Goal: Use online tool/utility

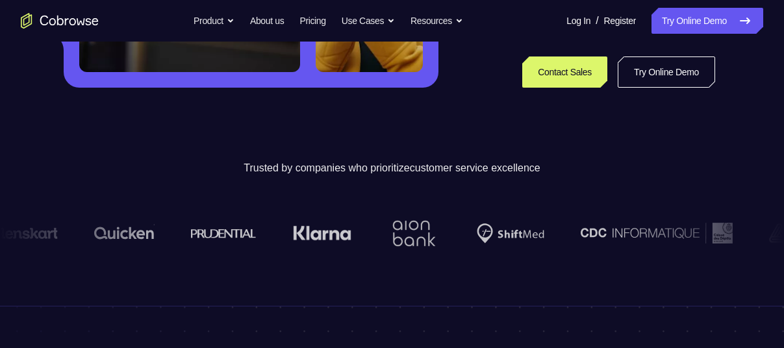
scroll to position [317, 0]
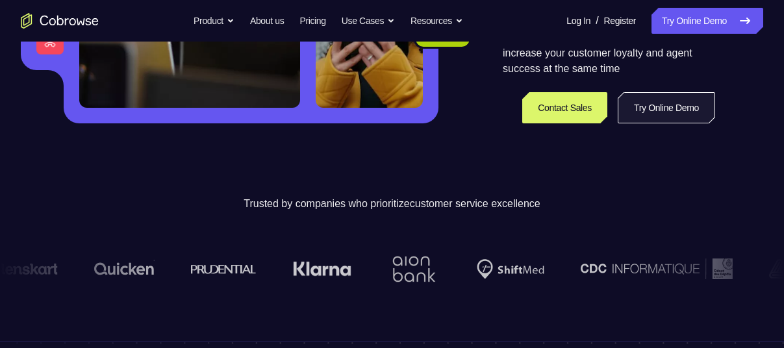
click at [641, 116] on link "Try Online Demo" at bounding box center [665, 107] width 97 height 31
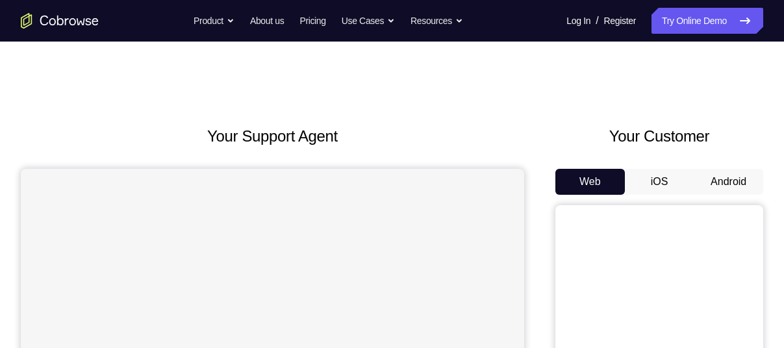
click at [719, 182] on button "Android" at bounding box center [727, 182] width 69 height 26
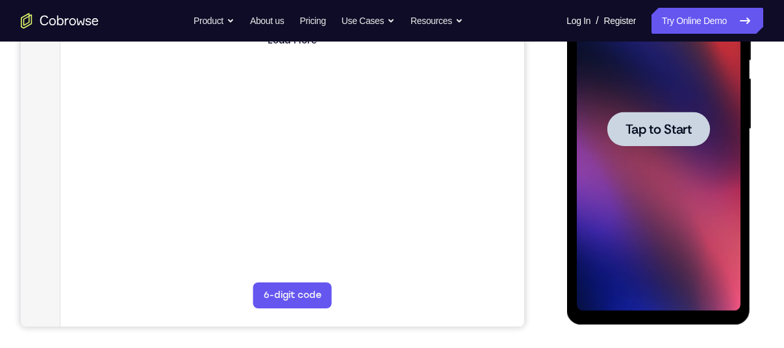
scroll to position [278, 0]
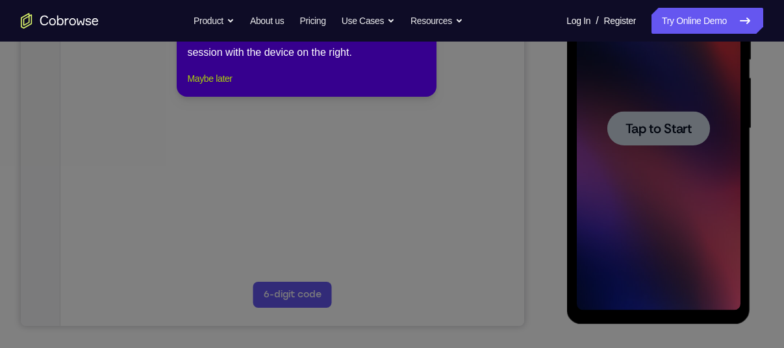
click at [220, 86] on button "Maybe later" at bounding box center [209, 79] width 45 height 16
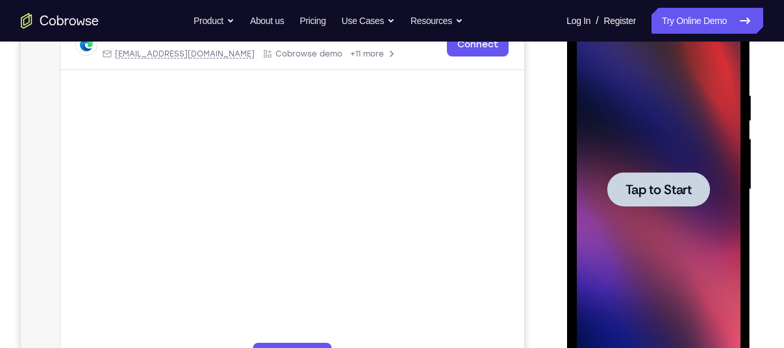
scroll to position [215, 0]
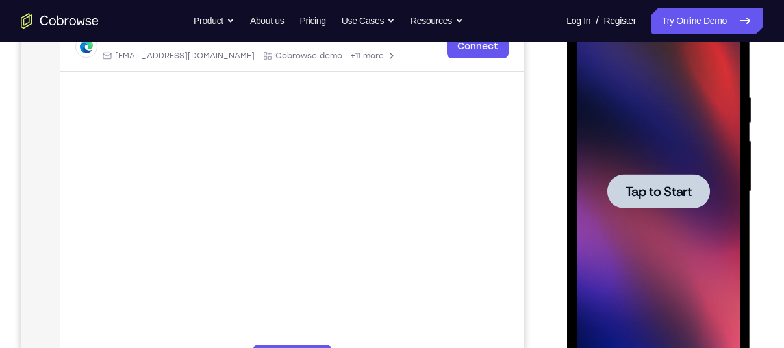
click at [651, 193] on span "Tap to Start" at bounding box center [658, 191] width 66 height 13
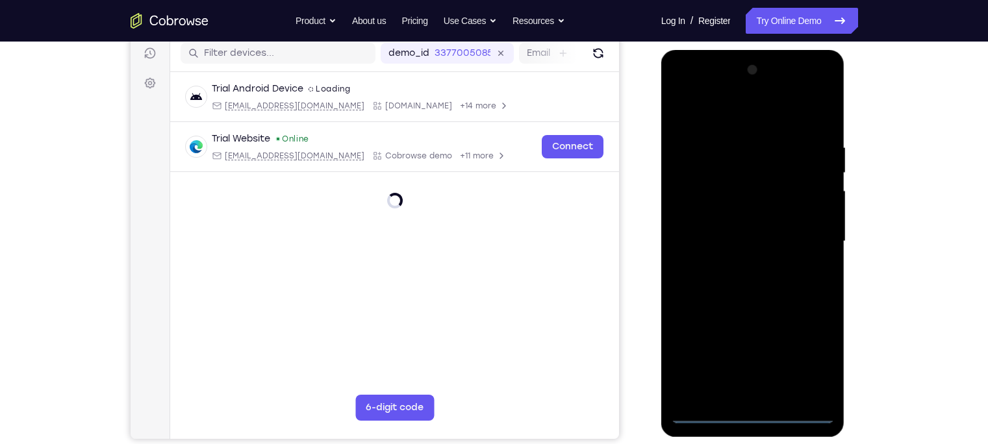
scroll to position [166, 0]
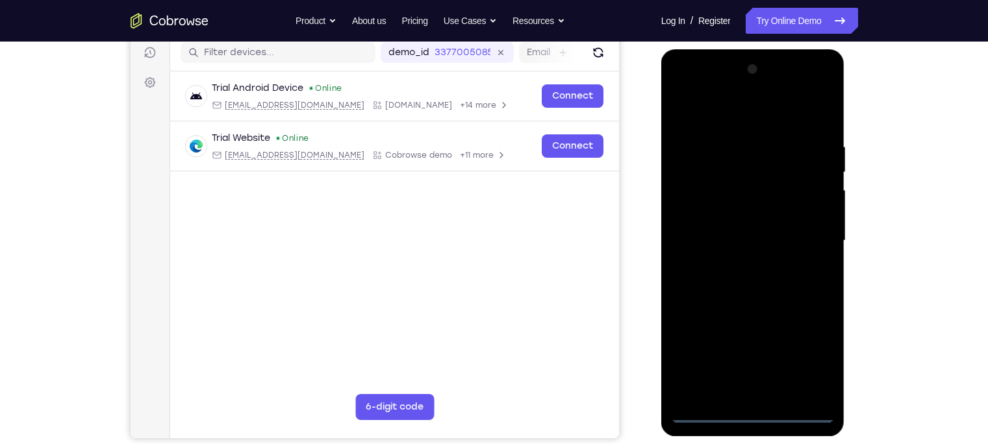
click at [747, 347] on div at bounding box center [753, 241] width 164 height 364
click at [783, 347] on div at bounding box center [753, 241] width 164 height 364
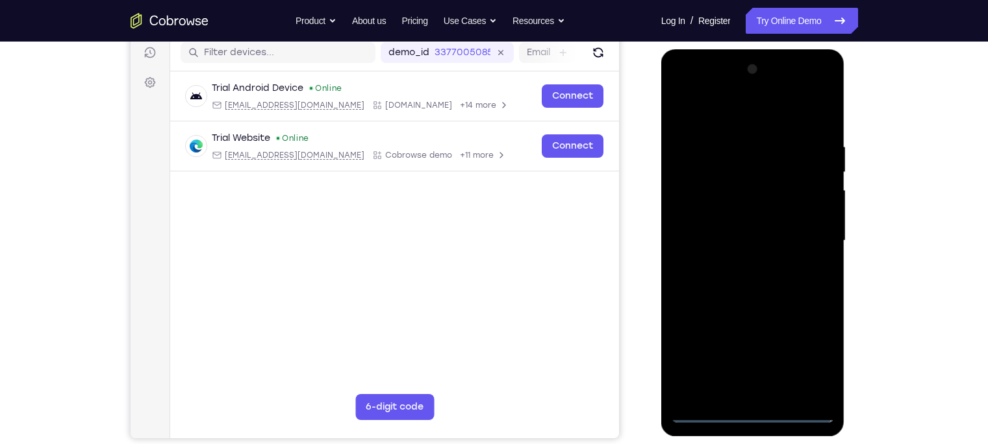
click at [681, 90] on div at bounding box center [753, 241] width 164 height 364
click at [737, 168] on div at bounding box center [753, 241] width 164 height 364
click at [730, 321] on div at bounding box center [753, 241] width 164 height 364
click at [740, 270] on div at bounding box center [753, 241] width 164 height 364
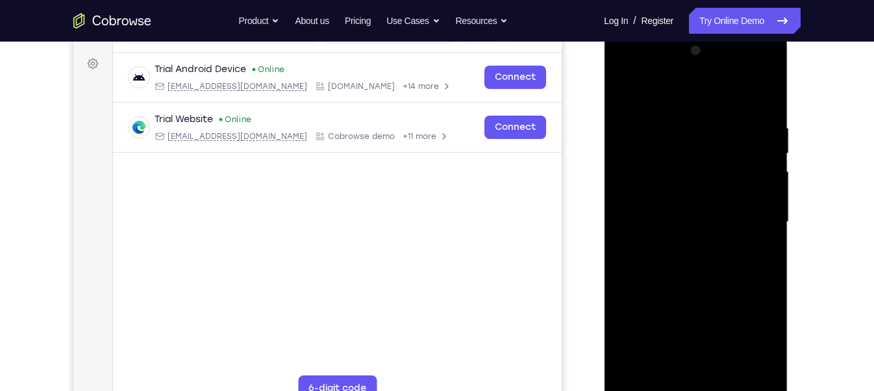
scroll to position [193, 0]
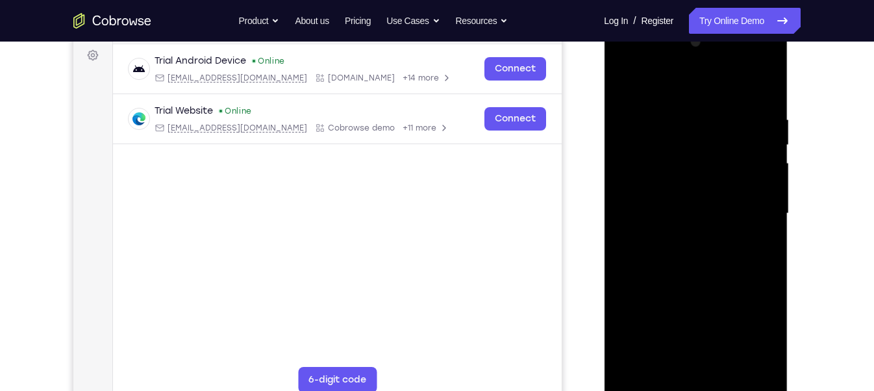
click at [652, 347] on div at bounding box center [696, 214] width 164 height 364
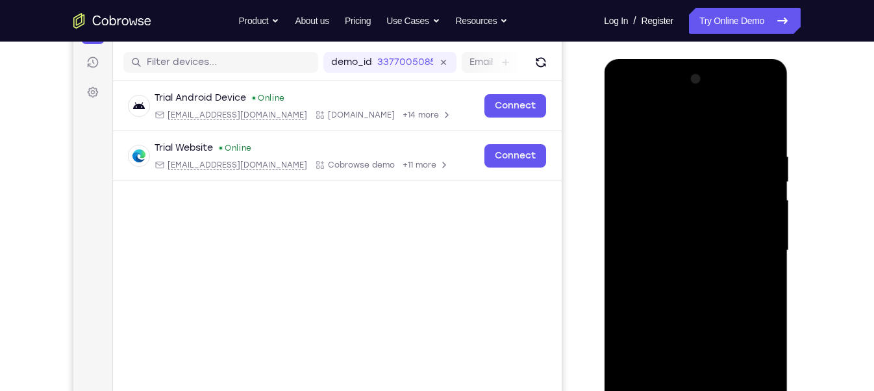
scroll to position [152, 0]
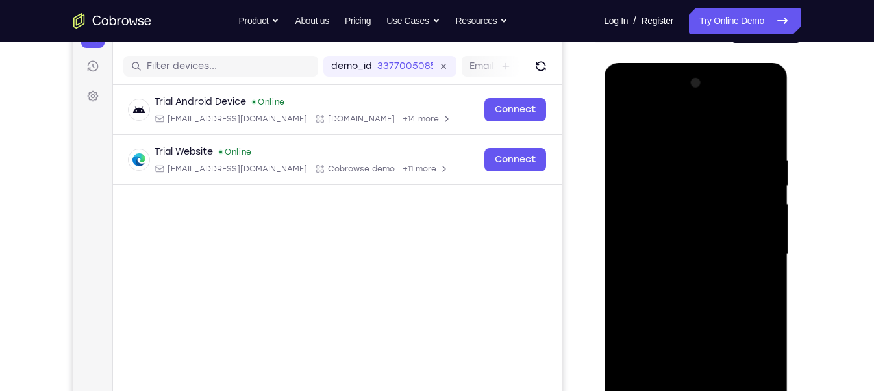
click at [671, 124] on div at bounding box center [696, 255] width 164 height 364
click at [652, 166] on div at bounding box center [696, 255] width 164 height 364
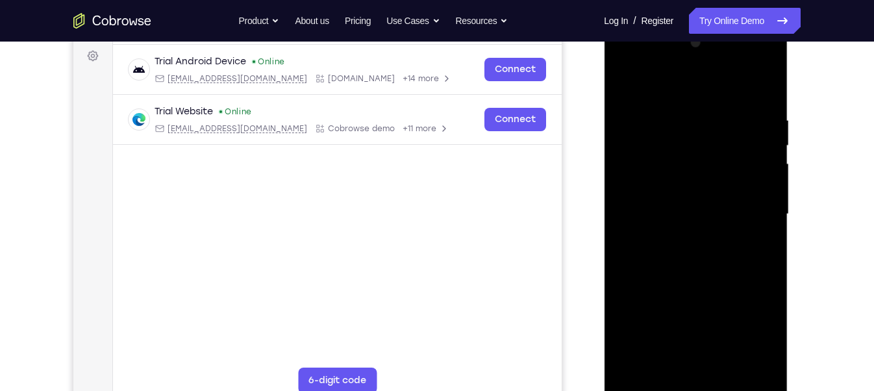
scroll to position [193, 0]
drag, startPoint x: 693, startPoint y: 251, endPoint x: 660, endPoint y: 125, distance: 130.9
click at [660, 125] on div at bounding box center [696, 214] width 164 height 364
drag, startPoint x: 694, startPoint y: 279, endPoint x: 680, endPoint y: 203, distance: 77.8
click at [680, 203] on div at bounding box center [696, 214] width 164 height 364
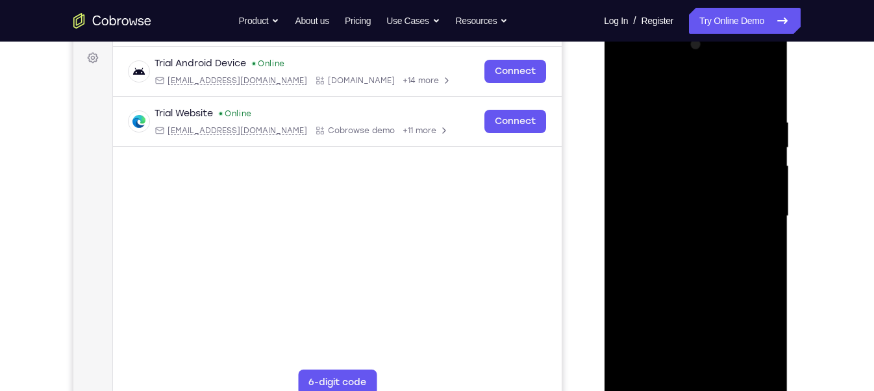
scroll to position [189, 0]
drag, startPoint x: 654, startPoint y: 220, endPoint x: 654, endPoint y: 116, distance: 103.9
click at [654, 116] on div at bounding box center [696, 218] width 164 height 364
click at [704, 279] on div at bounding box center [696, 218] width 164 height 364
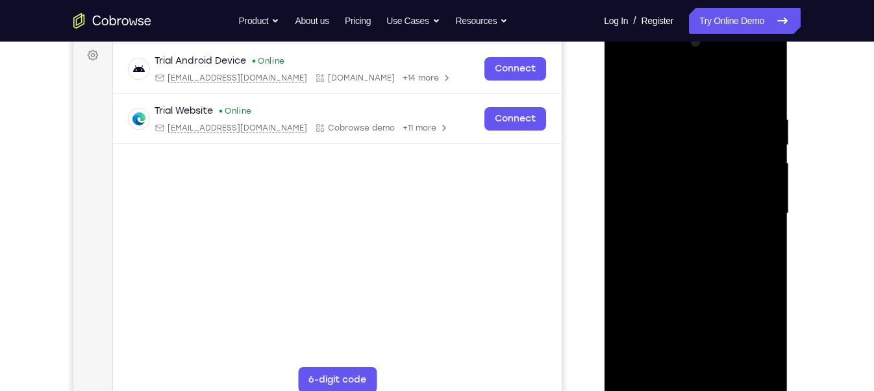
click at [645, 347] on div at bounding box center [696, 214] width 164 height 364
click at [701, 276] on div at bounding box center [696, 214] width 164 height 364
click at [655, 347] on div at bounding box center [696, 214] width 164 height 364
drag, startPoint x: 692, startPoint y: 274, endPoint x: 677, endPoint y: 134, distance: 140.4
click at [677, 134] on div at bounding box center [696, 214] width 164 height 364
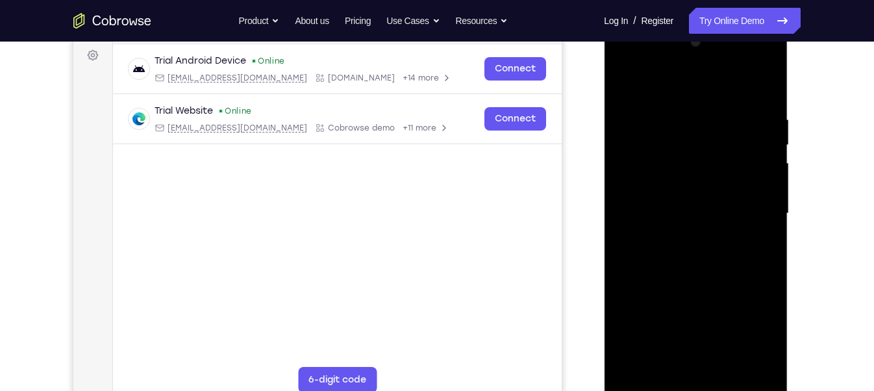
drag, startPoint x: 686, startPoint y: 305, endPoint x: 678, endPoint y: 217, distance: 88.7
click at [678, 217] on div at bounding box center [696, 214] width 164 height 364
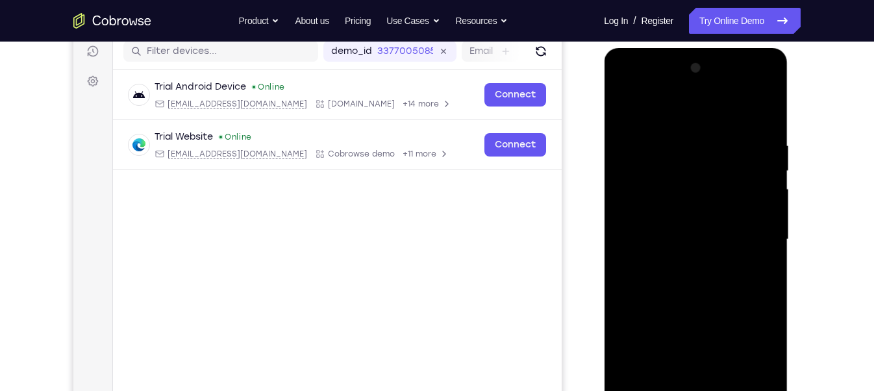
scroll to position [167, 0]
drag, startPoint x: 683, startPoint y: 297, endPoint x: 669, endPoint y: 118, distance: 179.8
click at [669, 118] on div at bounding box center [696, 240] width 164 height 364
drag, startPoint x: 690, startPoint y: 282, endPoint x: 689, endPoint y: 248, distance: 34.4
click at [689, 248] on div at bounding box center [696, 240] width 164 height 364
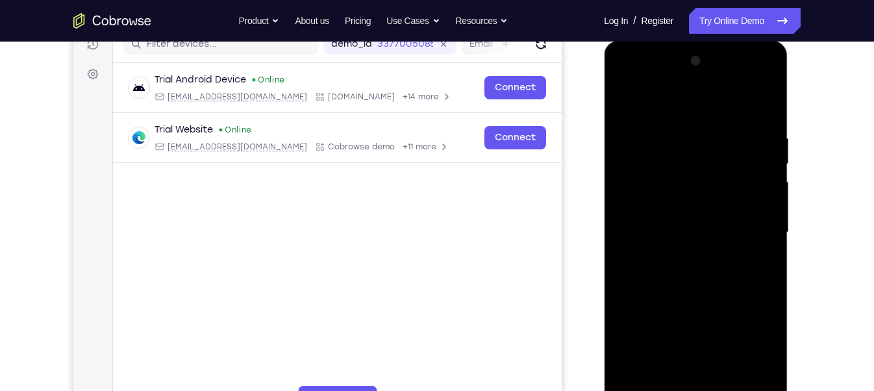
scroll to position [175, 0]
click at [689, 304] on div at bounding box center [696, 231] width 164 height 364
click at [649, 292] on div at bounding box center [696, 231] width 164 height 364
drag, startPoint x: 702, startPoint y: 296, endPoint x: 690, endPoint y: 239, distance: 58.6
click at [690, 239] on div at bounding box center [696, 231] width 164 height 364
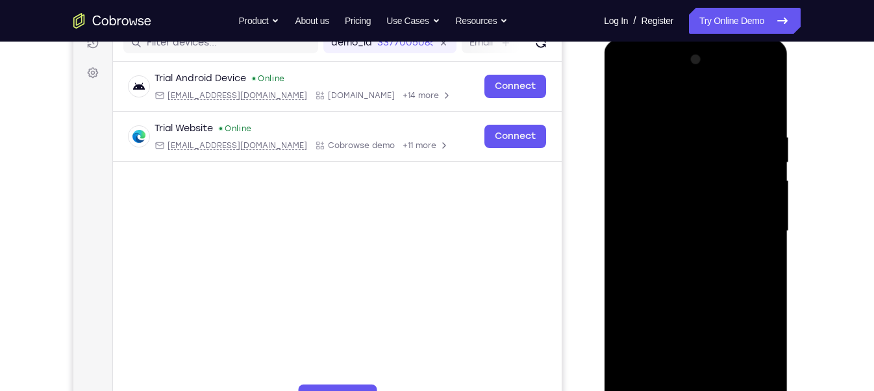
drag, startPoint x: 656, startPoint y: 314, endPoint x: 662, endPoint y: 233, distance: 80.7
click at [662, 233] on div at bounding box center [696, 231] width 164 height 364
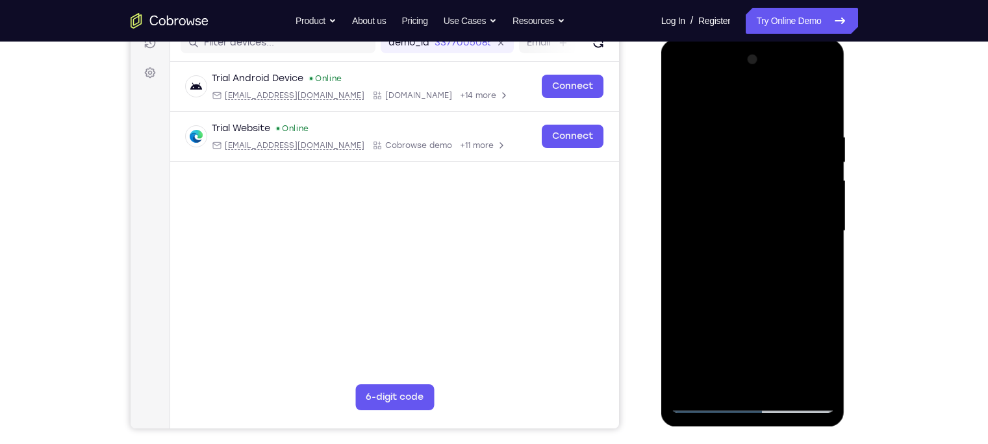
click at [704, 347] on div at bounding box center [753, 231] width 164 height 364
drag, startPoint x: 730, startPoint y: 325, endPoint x: 712, endPoint y: 208, distance: 118.3
click at [712, 208] on div at bounding box center [753, 231] width 164 height 364
drag, startPoint x: 741, startPoint y: 312, endPoint x: 721, endPoint y: 130, distance: 183.5
click at [721, 130] on div at bounding box center [753, 231] width 164 height 364
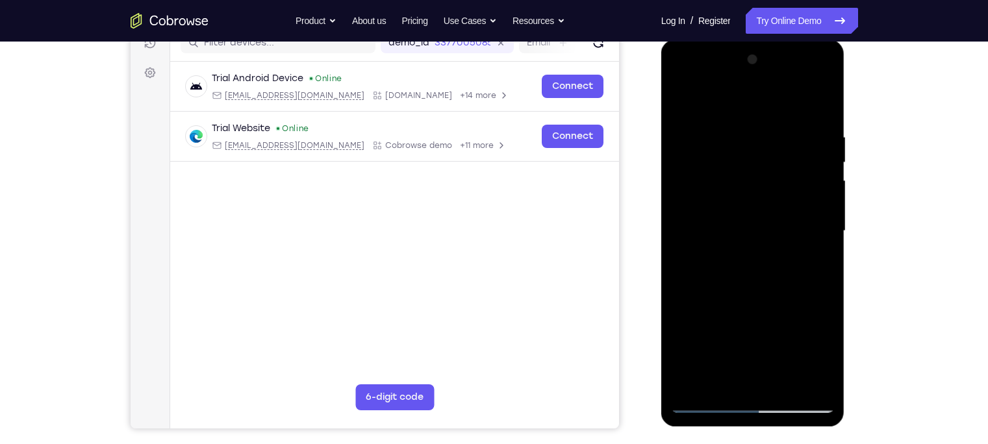
drag, startPoint x: 747, startPoint y: 325, endPoint x: 726, endPoint y: 143, distance: 183.0
click at [726, 143] on div at bounding box center [753, 231] width 164 height 364
drag, startPoint x: 760, startPoint y: 309, endPoint x: 734, endPoint y: 94, distance: 216.5
click at [734, 94] on div at bounding box center [753, 231] width 164 height 364
drag, startPoint x: 763, startPoint y: 286, endPoint x: 724, endPoint y: 96, distance: 193.5
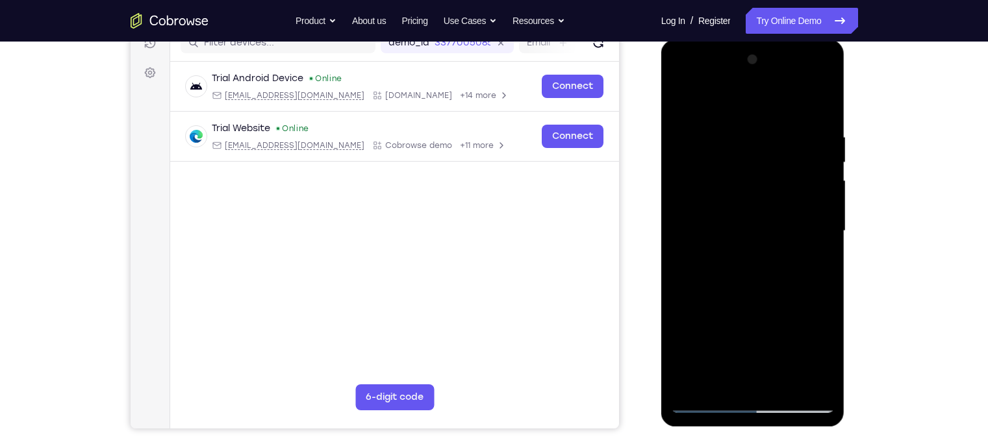
click at [724, 96] on div at bounding box center [753, 231] width 164 height 364
drag, startPoint x: 750, startPoint y: 280, endPoint x: 722, endPoint y: 60, distance: 221.2
click at [722, 60] on div at bounding box center [753, 231] width 164 height 364
drag, startPoint x: 754, startPoint y: 330, endPoint x: 730, endPoint y: 130, distance: 201.5
click at [730, 130] on div at bounding box center [753, 231] width 164 height 364
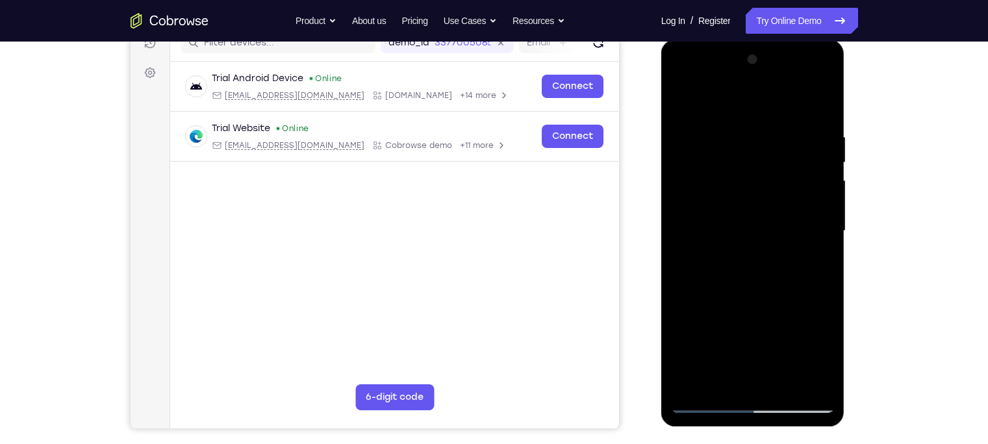
drag, startPoint x: 751, startPoint y: 322, endPoint x: 734, endPoint y: 91, distance: 231.7
click at [734, 91] on div at bounding box center [753, 231] width 164 height 364
drag, startPoint x: 720, startPoint y: 330, endPoint x: 701, endPoint y: 75, distance: 255.9
click at [701, 75] on div at bounding box center [753, 231] width 164 height 364
drag, startPoint x: 766, startPoint y: 285, endPoint x: 749, endPoint y: 194, distance: 92.4
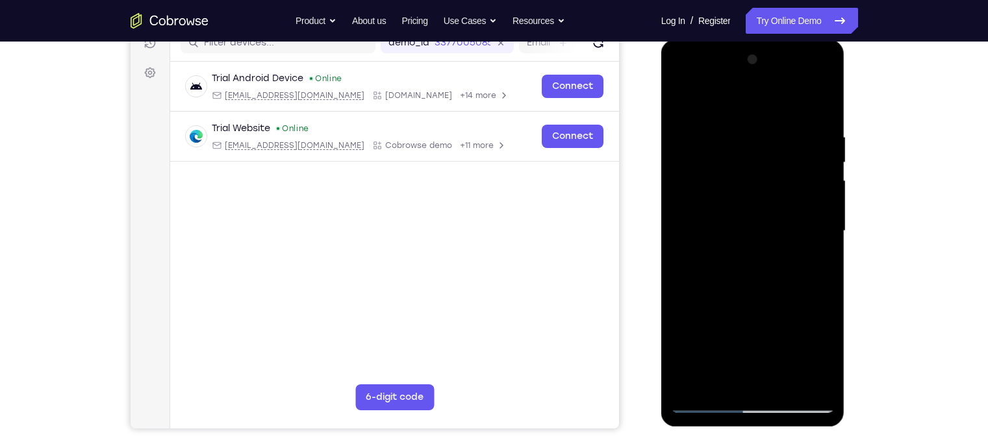
click at [749, 194] on div at bounding box center [753, 231] width 164 height 364
drag, startPoint x: 746, startPoint y: 335, endPoint x: 728, endPoint y: 221, distance: 115.0
click at [728, 221] on div at bounding box center [753, 231] width 164 height 364
drag, startPoint x: 738, startPoint y: 322, endPoint x: 715, endPoint y: 182, distance: 142.1
click at [715, 182] on div at bounding box center [753, 231] width 164 height 364
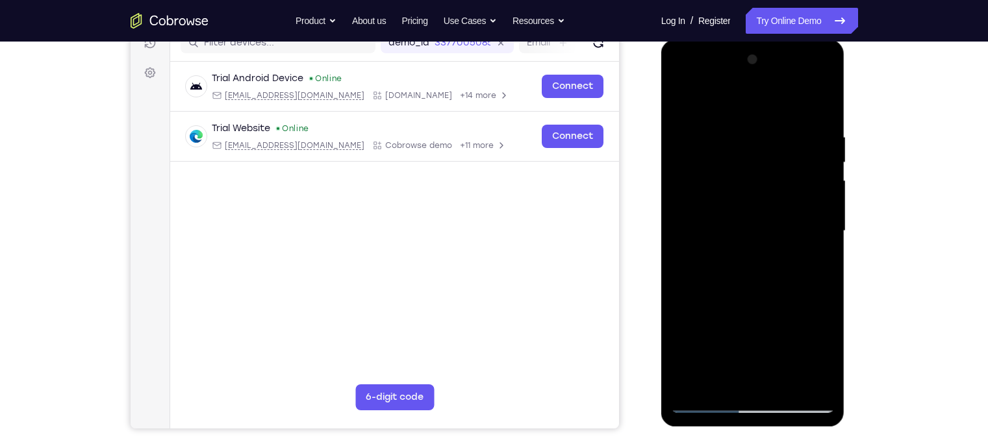
drag, startPoint x: 727, startPoint y: 271, endPoint x: 715, endPoint y: 134, distance: 137.5
click at [715, 134] on div at bounding box center [753, 231] width 164 height 364
drag, startPoint x: 738, startPoint y: 237, endPoint x: 751, endPoint y: 406, distance: 169.3
click at [751, 347] on div at bounding box center [753, 231] width 164 height 364
drag, startPoint x: 740, startPoint y: 211, endPoint x: 756, endPoint y: 406, distance: 195.4
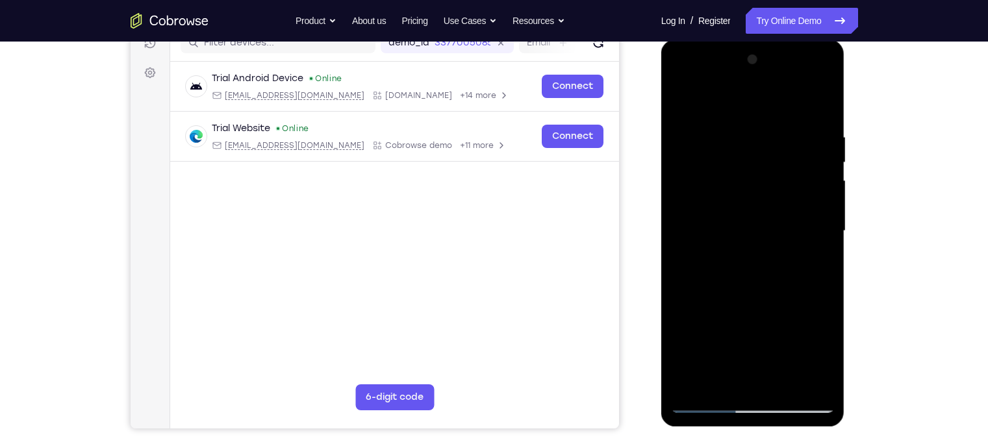
click at [756, 347] on div at bounding box center [753, 231] width 164 height 364
drag, startPoint x: 743, startPoint y: 151, endPoint x: 747, endPoint y: 399, distance: 248.7
click at [747, 347] on div at bounding box center [753, 231] width 164 height 364
drag, startPoint x: 756, startPoint y: 139, endPoint x: 758, endPoint y: 232, distance: 93.5
click at [758, 232] on div at bounding box center [753, 231] width 164 height 364
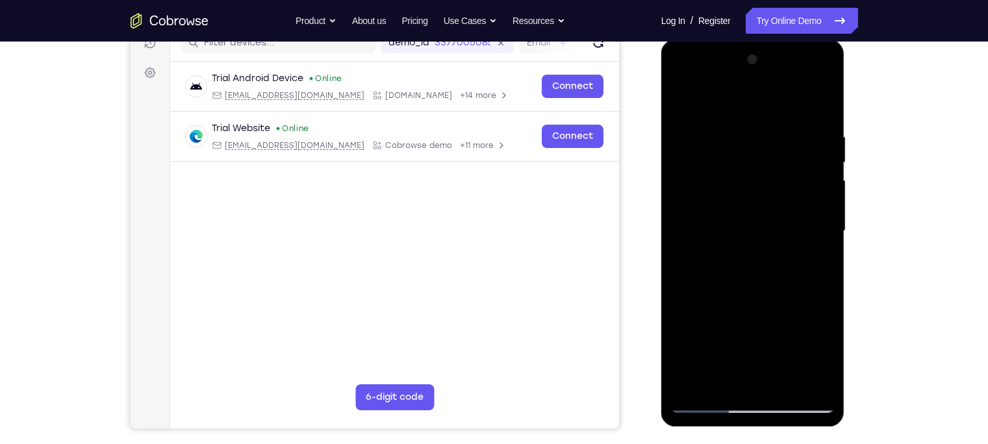
drag, startPoint x: 757, startPoint y: 219, endPoint x: 754, endPoint y: 340, distance: 120.8
click at [754, 340] on div at bounding box center [753, 231] width 164 height 364
drag, startPoint x: 759, startPoint y: 164, endPoint x: 751, endPoint y: 268, distance: 104.2
click at [751, 268] on div at bounding box center [753, 231] width 164 height 364
click at [711, 308] on div at bounding box center [753, 231] width 164 height 364
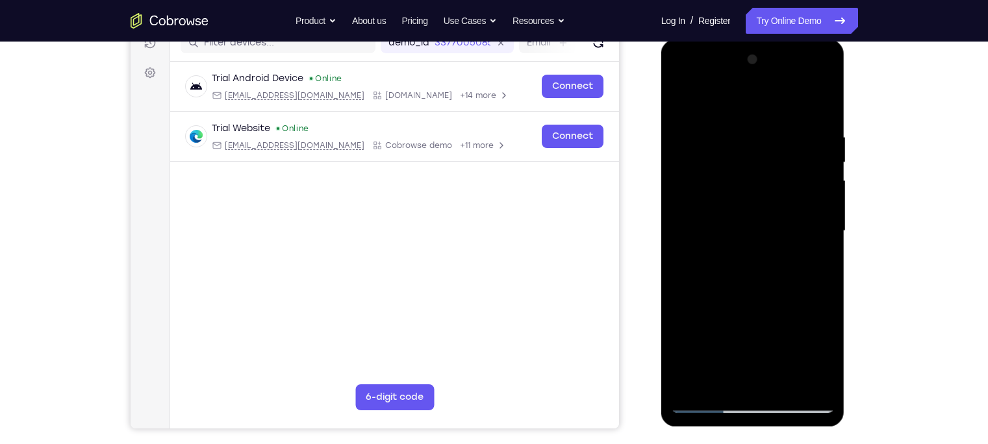
click at [717, 297] on div at bounding box center [753, 231] width 164 height 364
click at [703, 310] on div at bounding box center [753, 231] width 164 height 364
click at [733, 299] on div at bounding box center [753, 231] width 164 height 364
click at [744, 297] on div at bounding box center [753, 231] width 164 height 364
click at [760, 298] on div at bounding box center [753, 231] width 164 height 364
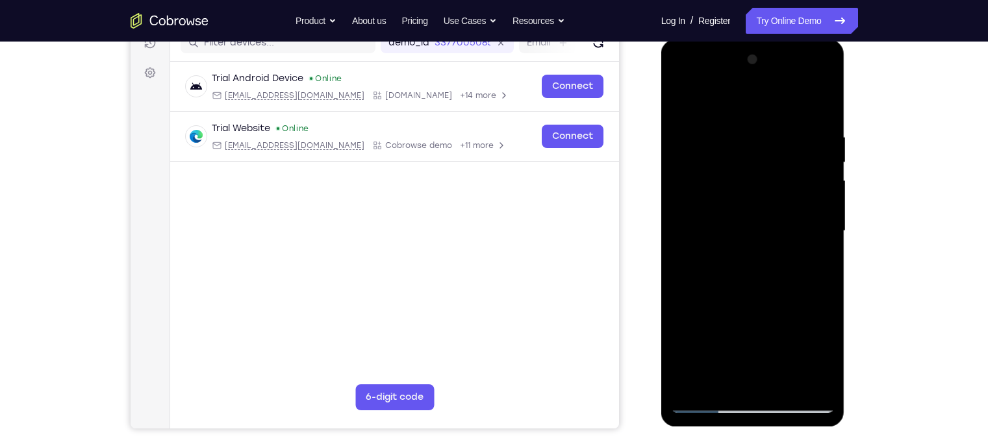
click at [779, 297] on div at bounding box center [753, 231] width 164 height 364
click at [783, 297] on div at bounding box center [753, 231] width 164 height 364
click at [783, 298] on div at bounding box center [753, 231] width 164 height 364
drag, startPoint x: 744, startPoint y: 239, endPoint x: 774, endPoint y: 383, distance: 147.2
click at [774, 347] on div at bounding box center [753, 231] width 164 height 364
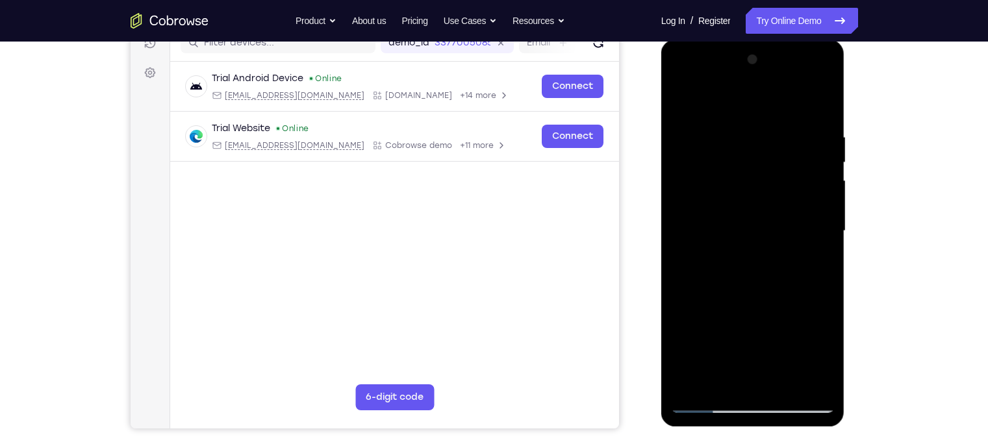
drag, startPoint x: 746, startPoint y: 237, endPoint x: 747, endPoint y: 388, distance: 151.3
click at [747, 347] on div at bounding box center [753, 231] width 164 height 364
click at [706, 347] on div at bounding box center [753, 231] width 164 height 364
click at [721, 343] on div at bounding box center [753, 231] width 164 height 364
click at [706, 347] on div at bounding box center [753, 231] width 164 height 364
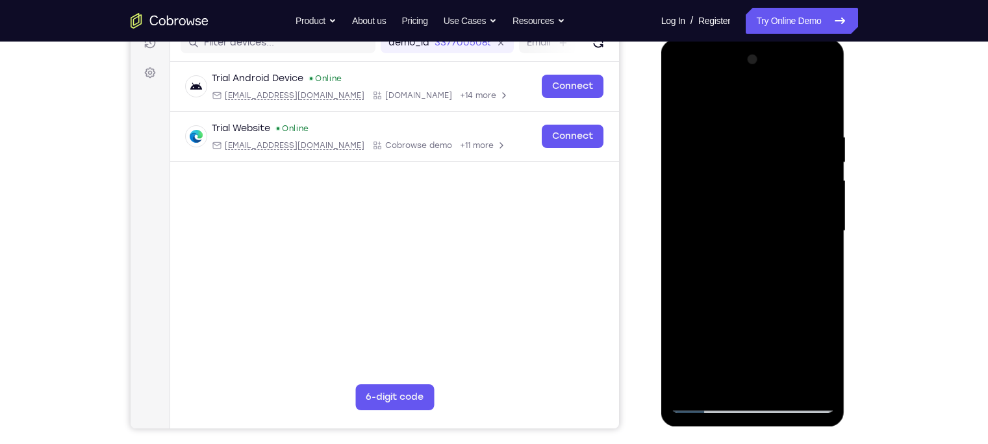
click at [727, 343] on div at bounding box center [753, 231] width 164 height 364
click at [741, 345] on div at bounding box center [753, 231] width 164 height 364
click at [754, 345] on div at bounding box center [753, 231] width 164 height 364
click at [770, 345] on div at bounding box center [753, 231] width 164 height 364
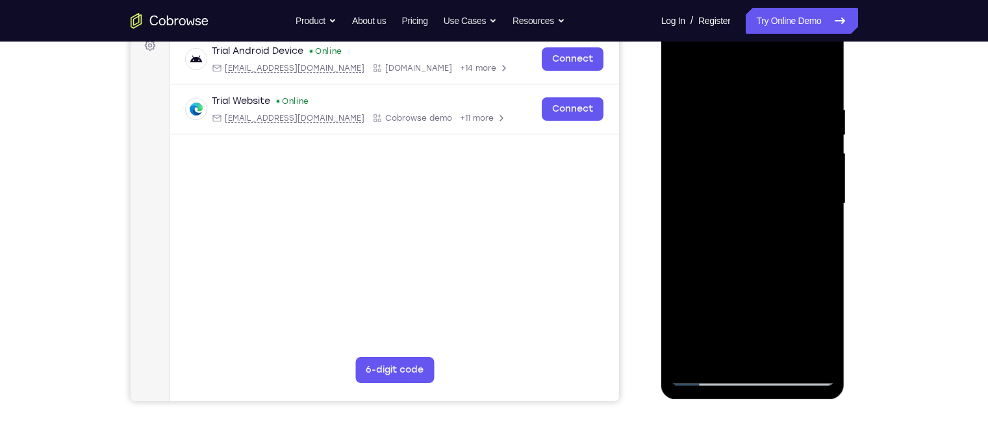
scroll to position [203, 0]
click at [709, 347] on div at bounding box center [753, 203] width 164 height 364
click at [708, 326] on div at bounding box center [753, 203] width 164 height 364
drag, startPoint x: 740, startPoint y: 290, endPoint x: 728, endPoint y: 119, distance: 170.5
click at [728, 119] on div at bounding box center [753, 203] width 164 height 364
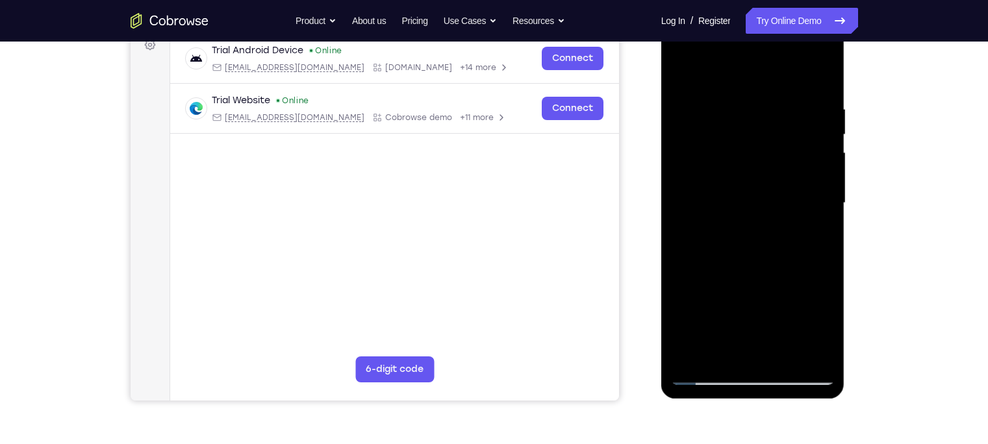
drag, startPoint x: 735, startPoint y: 296, endPoint x: 736, endPoint y: 188, distance: 108.4
click at [736, 188] on div at bounding box center [753, 203] width 164 height 364
drag, startPoint x: 739, startPoint y: 295, endPoint x: 725, endPoint y: 112, distance: 183.6
click at [725, 112] on div at bounding box center [753, 203] width 164 height 364
drag, startPoint x: 734, startPoint y: 321, endPoint x: 708, endPoint y: 141, distance: 181.6
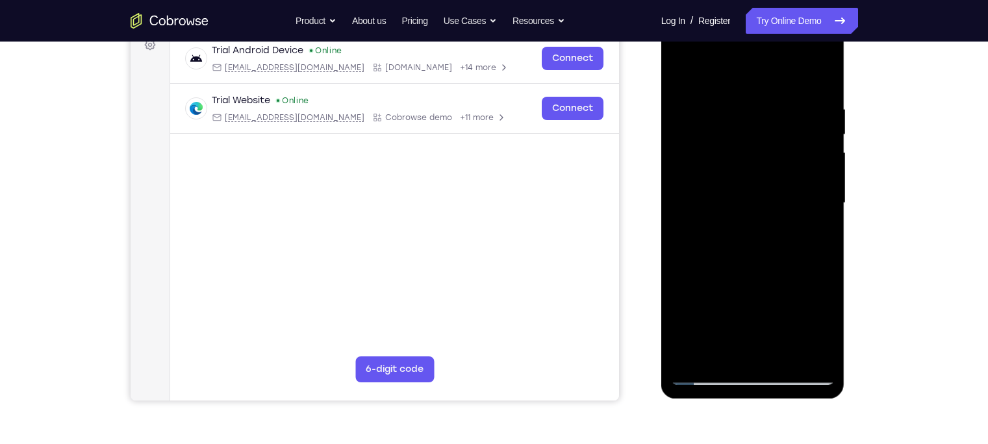
click at [708, 141] on div at bounding box center [753, 203] width 164 height 364
drag, startPoint x: 743, startPoint y: 294, endPoint x: 689, endPoint y: 67, distance: 233.5
click at [689, 67] on div at bounding box center [753, 203] width 164 height 364
drag, startPoint x: 728, startPoint y: 327, endPoint x: 728, endPoint y: 166, distance: 161.0
click at [728, 166] on div at bounding box center [753, 203] width 164 height 364
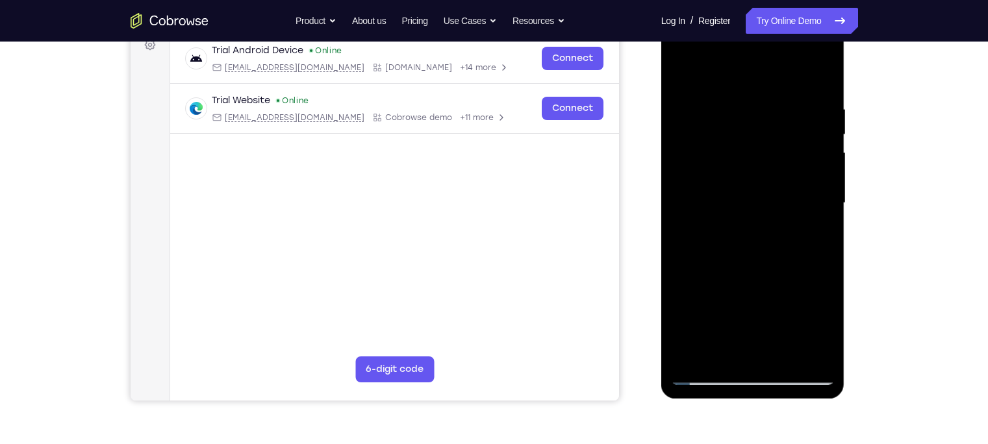
drag, startPoint x: 727, startPoint y: 334, endPoint x: 720, endPoint y: 71, distance: 262.4
click at [720, 71] on div at bounding box center [753, 203] width 164 height 364
drag, startPoint x: 731, startPoint y: 288, endPoint x: 701, endPoint y: 58, distance: 232.5
click at [701, 58] on div at bounding box center [753, 203] width 164 height 364
drag, startPoint x: 732, startPoint y: 282, endPoint x: 708, endPoint y: 101, distance: 182.8
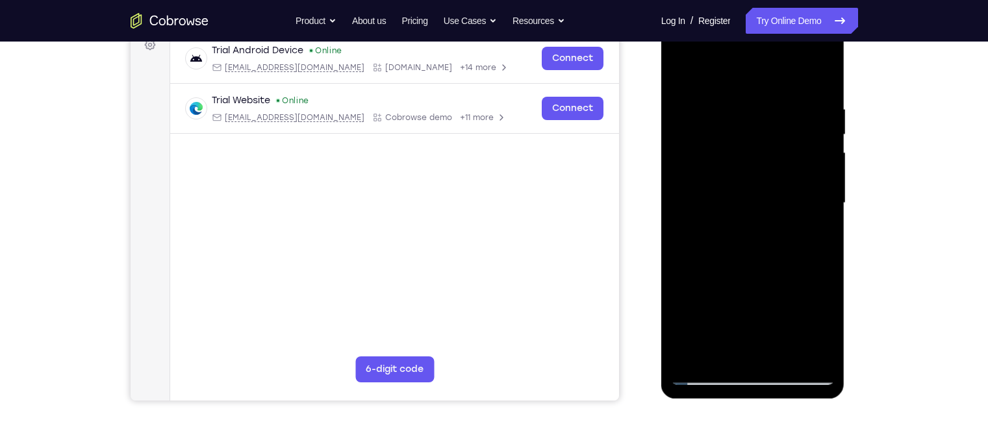
click at [708, 101] on div at bounding box center [753, 203] width 164 height 364
drag, startPoint x: 723, startPoint y: 269, endPoint x: 712, endPoint y: 88, distance: 181.5
click at [712, 88] on div at bounding box center [753, 203] width 164 height 364
drag, startPoint x: 720, startPoint y: 258, endPoint x: 713, endPoint y: 63, distance: 194.9
click at [713, 63] on div at bounding box center [753, 203] width 164 height 364
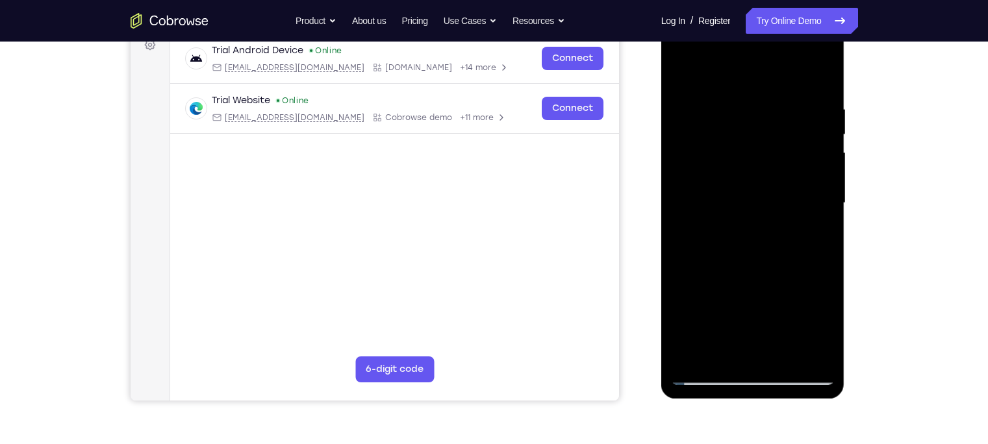
drag, startPoint x: 719, startPoint y: 263, endPoint x: 711, endPoint y: 82, distance: 180.7
click at [711, 82] on div at bounding box center [753, 203] width 164 height 364
drag, startPoint x: 747, startPoint y: 282, endPoint x: 719, endPoint y: 114, distance: 170.5
click at [719, 114] on div at bounding box center [753, 203] width 164 height 364
drag, startPoint x: 745, startPoint y: 284, endPoint x: 716, endPoint y: 92, distance: 193.7
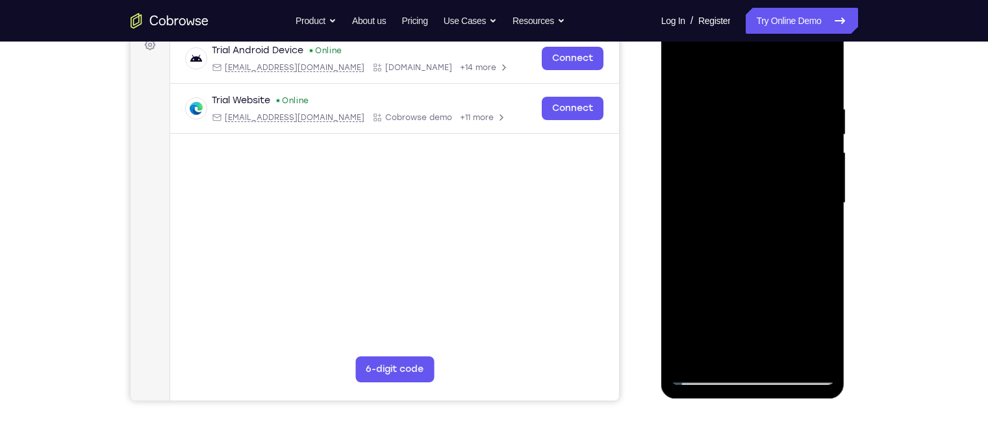
click at [716, 92] on div at bounding box center [753, 203] width 164 height 364
drag, startPoint x: 725, startPoint y: 228, endPoint x: 691, endPoint y: 73, distance: 158.9
click at [691, 73] on div at bounding box center [753, 203] width 164 height 364
drag, startPoint x: 740, startPoint y: 295, endPoint x: 720, endPoint y: 95, distance: 201.0
click at [720, 95] on div at bounding box center [753, 203] width 164 height 364
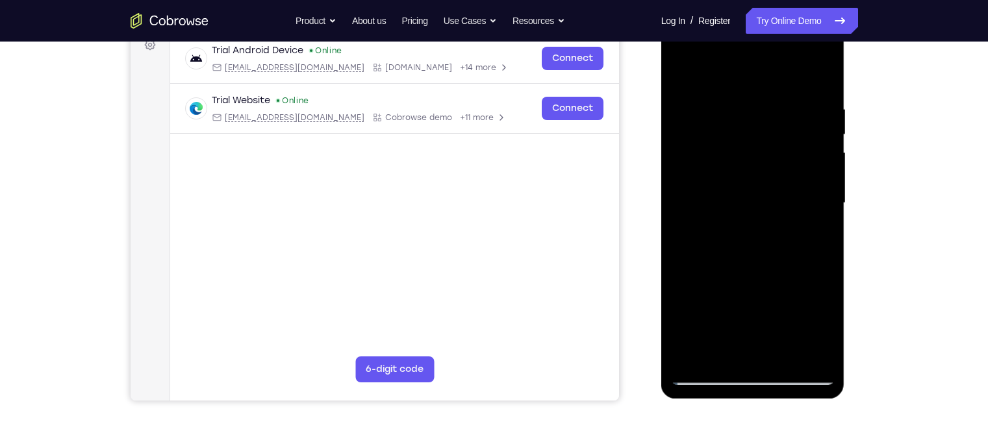
drag, startPoint x: 739, startPoint y: 251, endPoint x: 671, endPoint y: 58, distance: 204.3
click at [671, 58] on div at bounding box center [753, 203] width 164 height 364
drag, startPoint x: 735, startPoint y: 318, endPoint x: 710, endPoint y: 149, distance: 171.2
click at [710, 149] on div at bounding box center [753, 203] width 164 height 364
drag, startPoint x: 745, startPoint y: 308, endPoint x: 717, endPoint y: 112, distance: 198.8
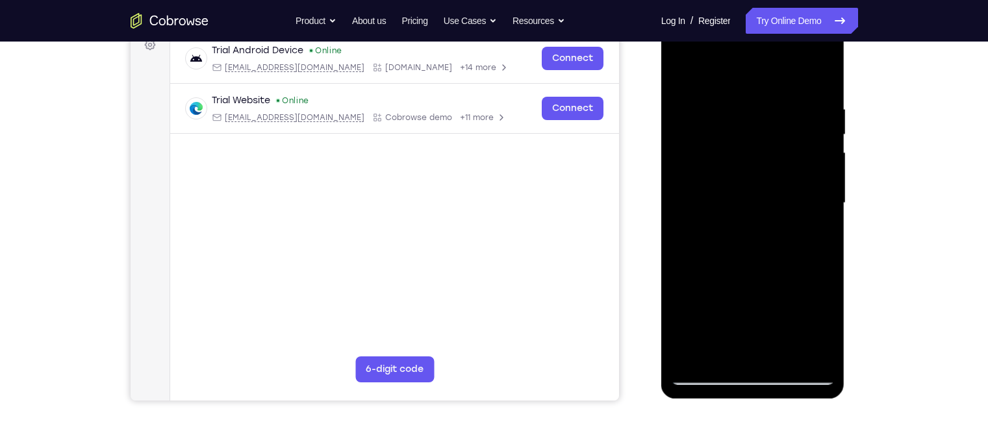
click at [717, 112] on div at bounding box center [753, 203] width 164 height 364
drag, startPoint x: 749, startPoint y: 306, endPoint x: 732, endPoint y: 96, distance: 211.1
click at [732, 96] on div at bounding box center [753, 203] width 164 height 364
drag, startPoint x: 739, startPoint y: 293, endPoint x: 716, endPoint y: 178, distance: 117.8
click at [716, 178] on div at bounding box center [753, 203] width 164 height 364
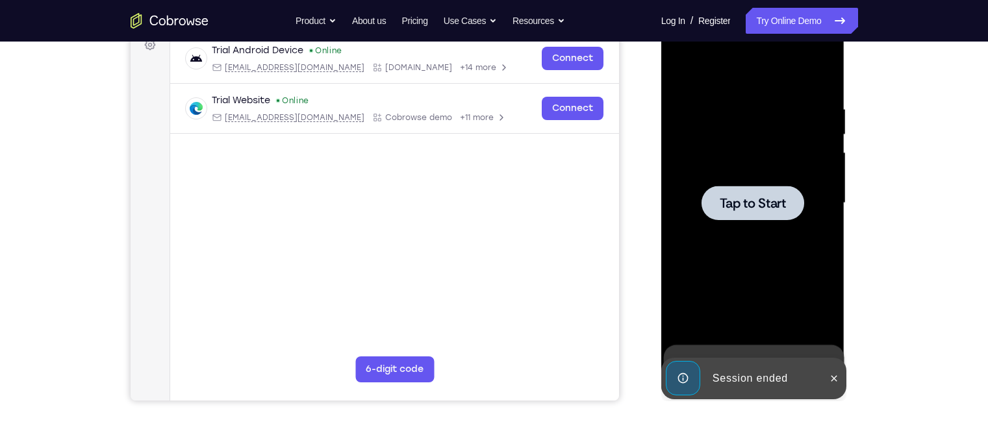
click at [743, 214] on div at bounding box center [752, 203] width 103 height 34
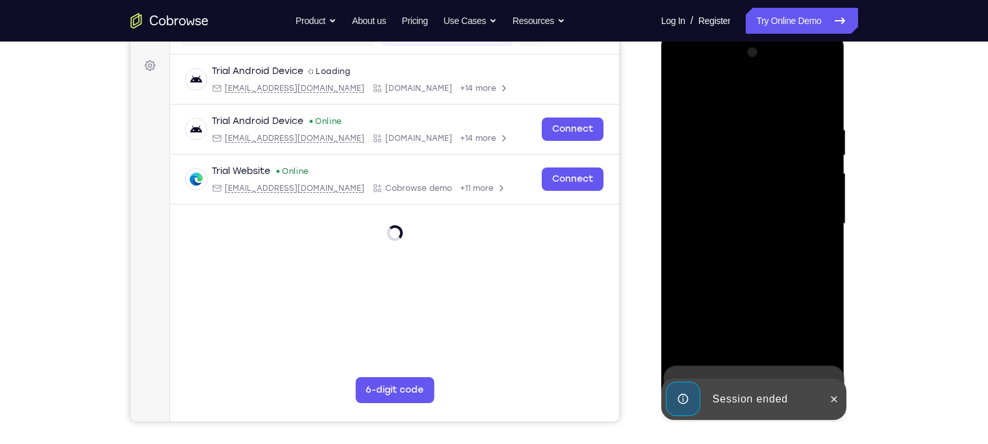
scroll to position [184, 0]
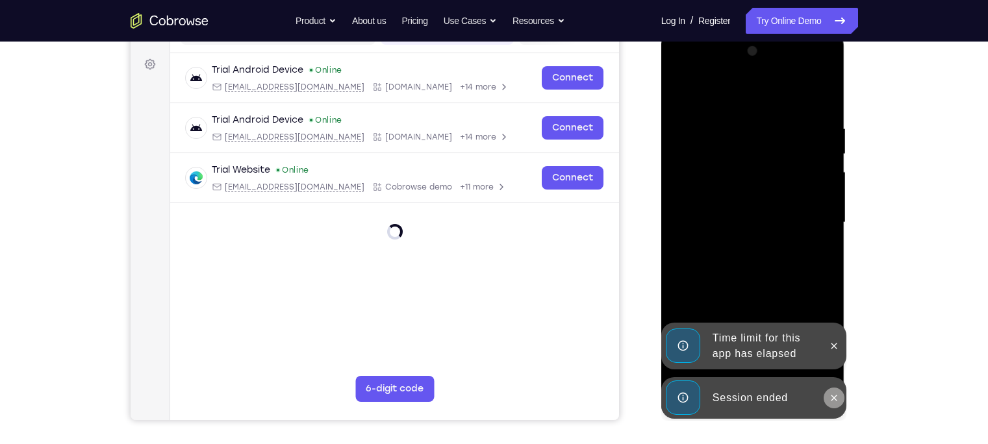
click at [783, 347] on icon at bounding box center [833, 398] width 10 height 10
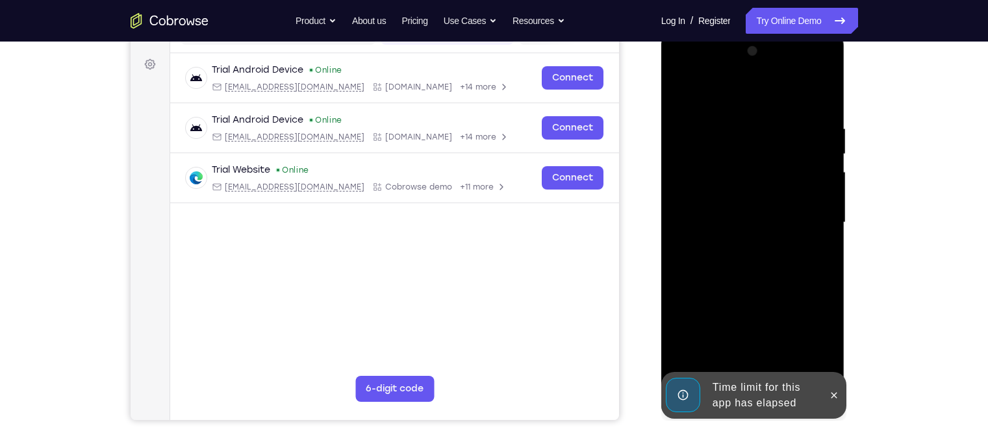
click at [756, 347] on div "Time limit for this app has elapsed" at bounding box center [764, 396] width 114 height 42
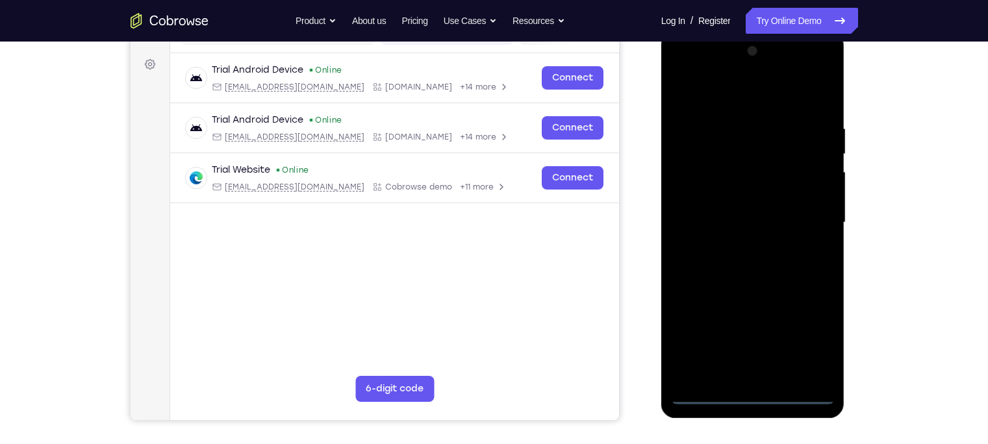
click at [756, 347] on div "Online web based iOS Simulators and Android Emulators. Run iPhone, iPad, Mobile…" at bounding box center [753, 226] width 185 height 390
drag, startPoint x: 756, startPoint y: 389, endPoint x: 747, endPoint y: 397, distance: 12.4
click at [747, 347] on div at bounding box center [753, 223] width 164 height 364
click at [783, 347] on div at bounding box center [753, 223] width 164 height 364
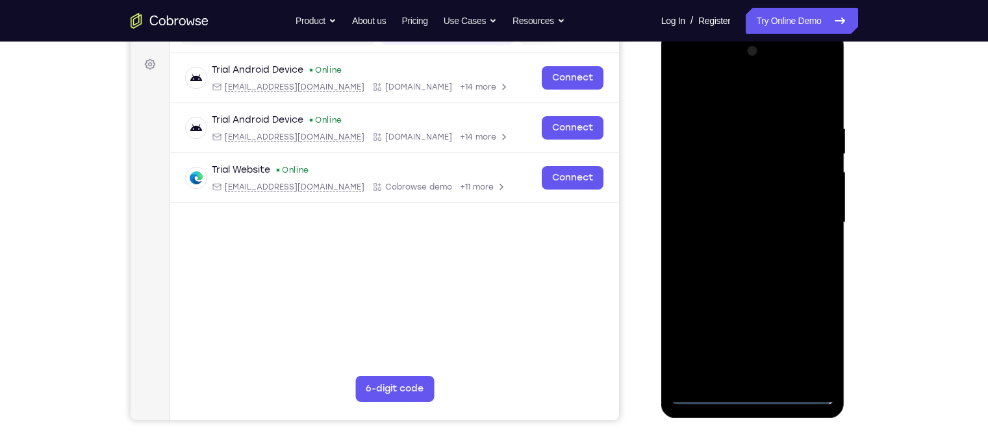
click at [682, 71] on div at bounding box center [753, 223] width 164 height 364
click at [717, 155] on div at bounding box center [753, 223] width 164 height 364
click at [741, 145] on div at bounding box center [753, 223] width 164 height 364
click at [743, 299] on div at bounding box center [753, 223] width 164 height 364
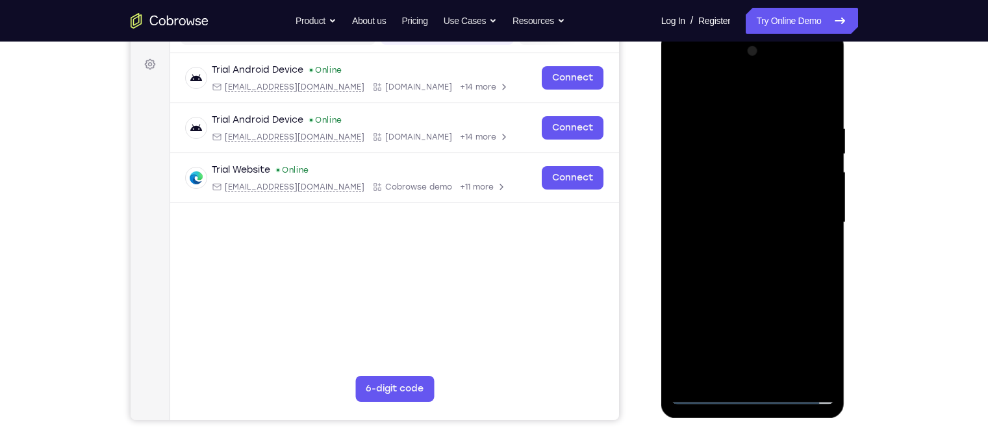
click at [727, 249] on div at bounding box center [753, 223] width 164 height 364
click at [710, 347] on div at bounding box center [753, 223] width 164 height 364
click at [730, 93] on div at bounding box center [753, 223] width 164 height 364
click at [721, 193] on div at bounding box center [753, 223] width 164 height 364
drag, startPoint x: 768, startPoint y: 269, endPoint x: 695, endPoint y: -60, distance: 337.7
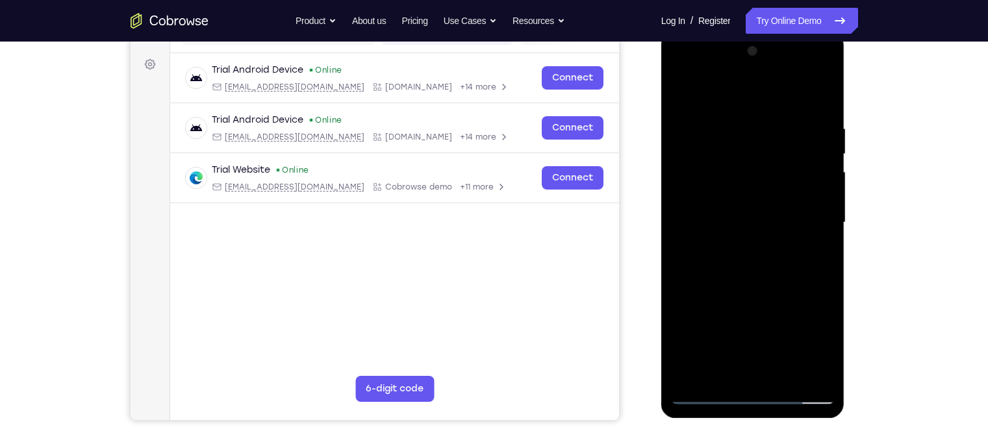
click at [695, 31] on html "Online web based iOS Simulators and Android Emulators. Run iPhone, iPad, Mobile…" at bounding box center [753, 226] width 185 height 390
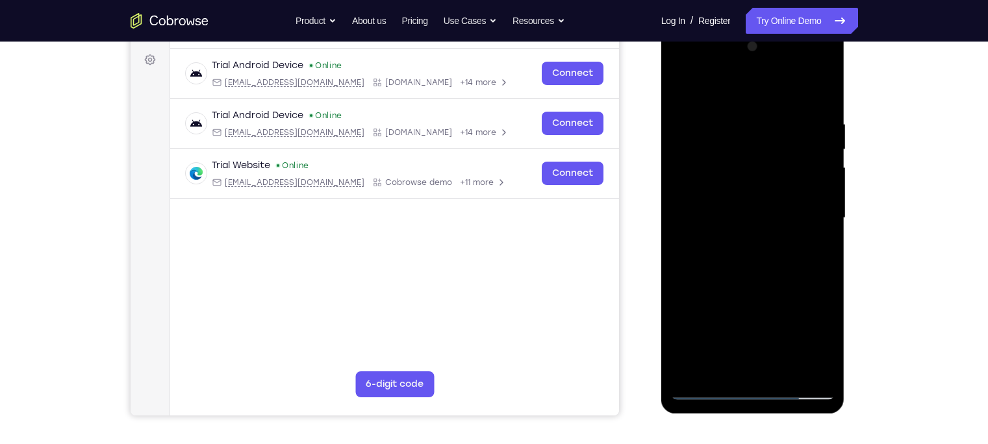
scroll to position [190, 0]
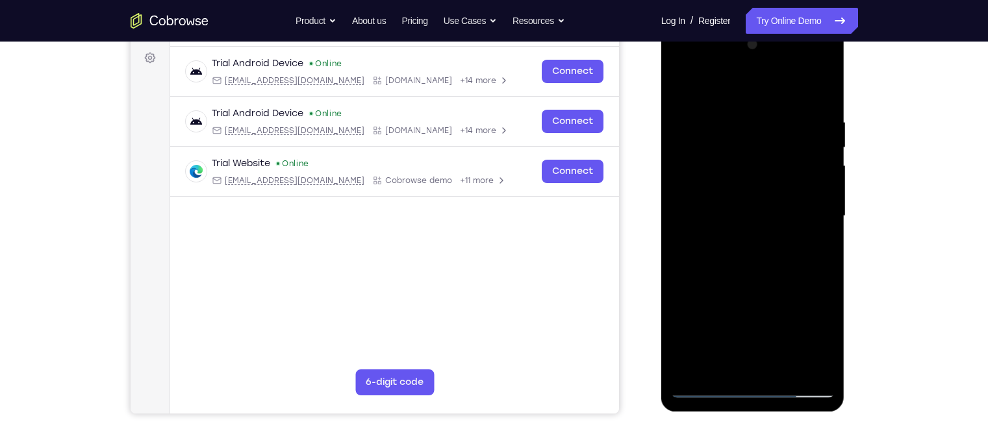
click at [711, 314] on div at bounding box center [753, 216] width 164 height 364
click at [706, 304] on div at bounding box center [753, 216] width 164 height 364
click at [703, 316] on div at bounding box center [753, 216] width 164 height 364
click at [706, 304] on div at bounding box center [753, 216] width 164 height 364
click at [703, 347] on div at bounding box center [753, 216] width 164 height 364
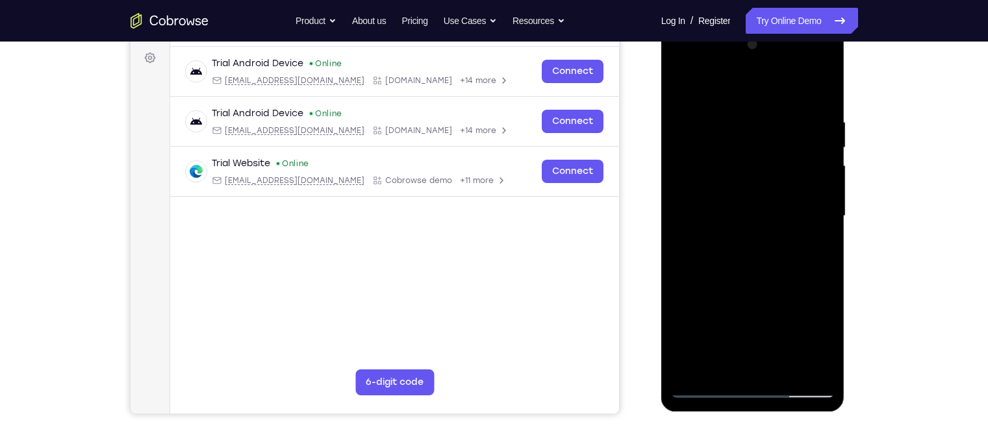
click at [704, 316] on div at bounding box center [753, 216] width 164 height 364
click at [703, 316] on div at bounding box center [753, 216] width 164 height 364
click at [714, 304] on div at bounding box center [753, 216] width 164 height 364
click at [704, 318] on div at bounding box center [753, 216] width 164 height 364
click at [726, 304] on div at bounding box center [753, 216] width 164 height 364
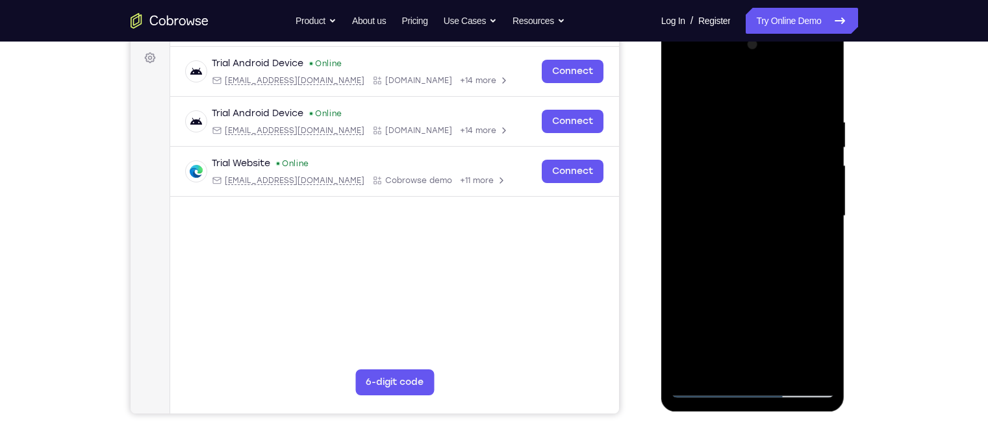
click at [718, 303] on div at bounding box center [753, 216] width 164 height 364
click at [699, 347] on div at bounding box center [753, 216] width 164 height 364
click at [705, 316] on div at bounding box center [753, 216] width 164 height 364
click at [719, 303] on div at bounding box center [753, 216] width 164 height 364
click at [728, 304] on div at bounding box center [753, 216] width 164 height 364
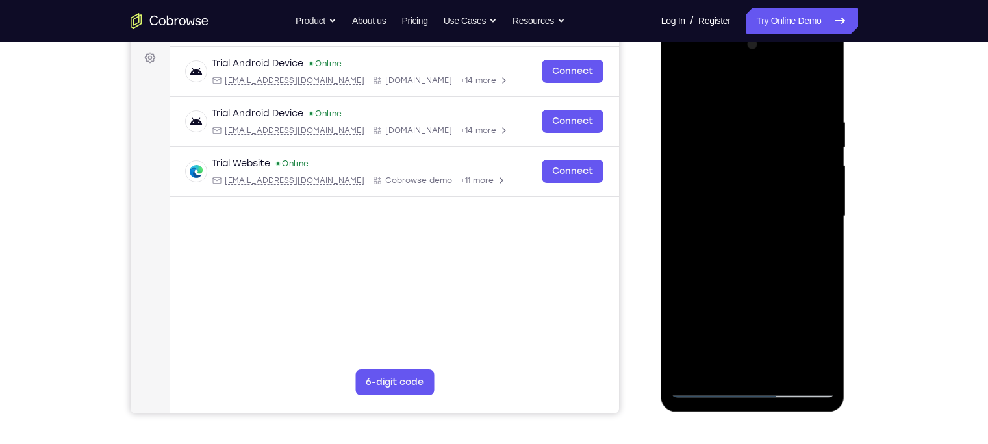
click at [741, 305] on div at bounding box center [753, 216] width 164 height 364
click at [754, 304] on div at bounding box center [753, 216] width 164 height 364
click at [701, 347] on div at bounding box center [753, 216] width 164 height 364
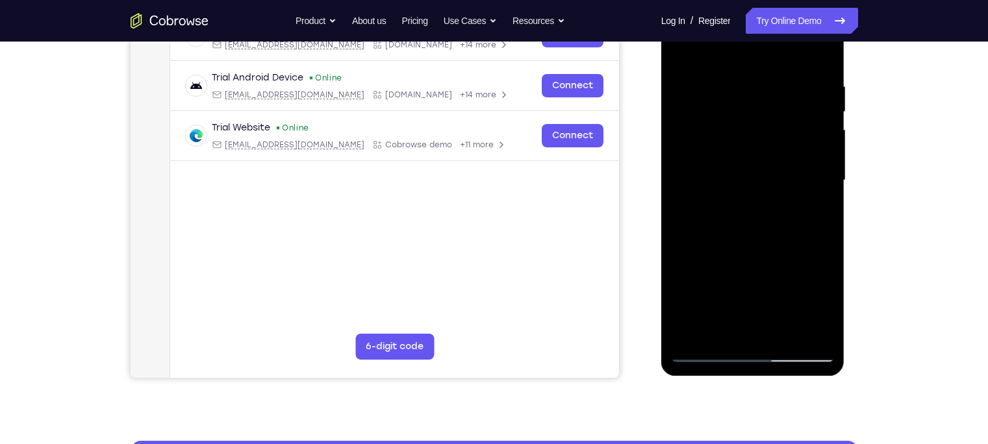
scroll to position [227, 0]
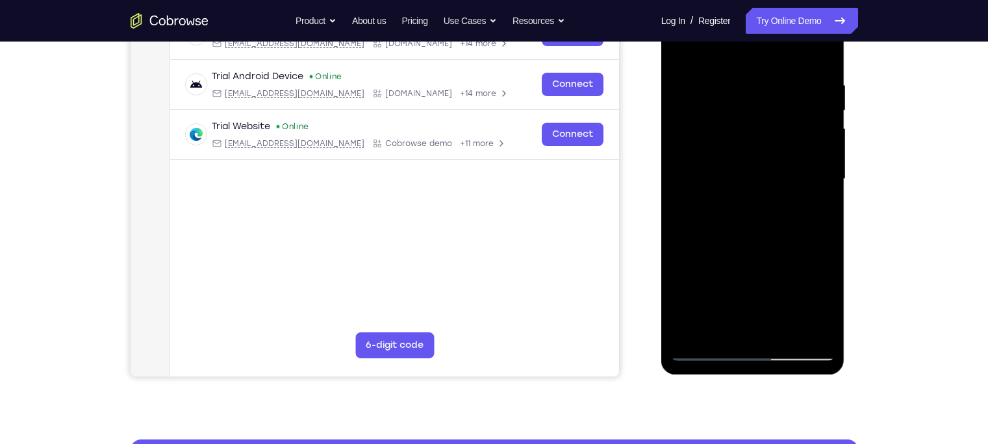
click at [704, 347] on div at bounding box center [753, 179] width 164 height 364
click at [758, 267] on div at bounding box center [753, 179] width 164 height 364
click at [704, 280] on div at bounding box center [753, 179] width 164 height 364
click at [775, 268] on div at bounding box center [753, 179] width 164 height 364
drag, startPoint x: 759, startPoint y: 265, endPoint x: 738, endPoint y: 171, distance: 96.5
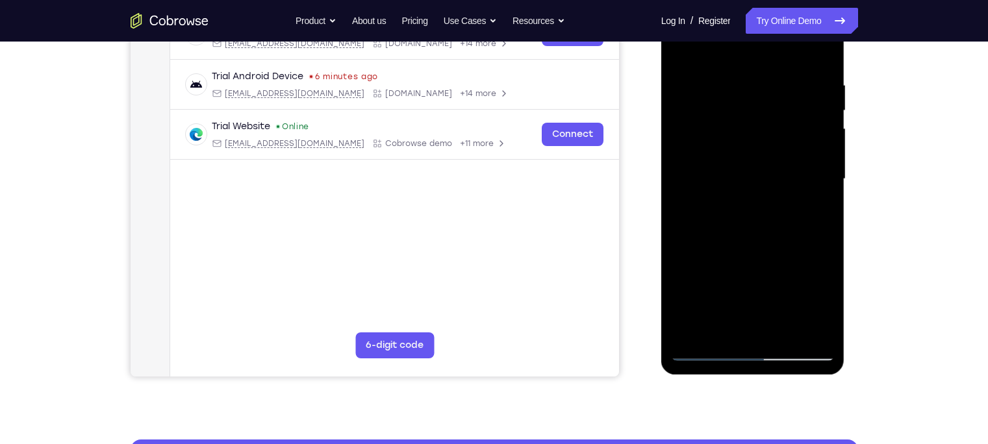
click at [738, 171] on div at bounding box center [753, 179] width 164 height 364
drag, startPoint x: 755, startPoint y: 276, endPoint x: 744, endPoint y: 127, distance: 149.7
click at [744, 127] on div at bounding box center [753, 179] width 164 height 364
drag, startPoint x: 752, startPoint y: 273, endPoint x: 734, endPoint y: 130, distance: 144.6
click at [734, 130] on div at bounding box center [753, 179] width 164 height 364
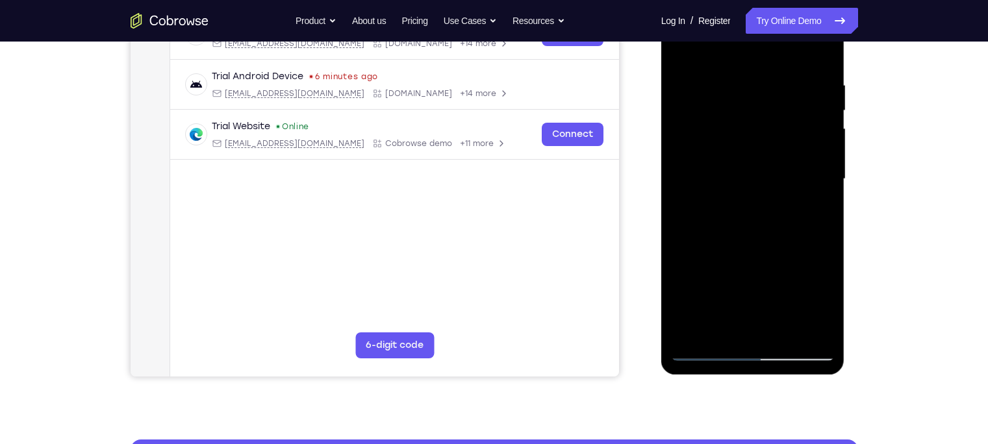
drag, startPoint x: 743, startPoint y: 308, endPoint x: 720, endPoint y: 101, distance: 207.8
click at [720, 101] on div at bounding box center [753, 179] width 164 height 364
drag, startPoint x: 741, startPoint y: 269, endPoint x: 689, endPoint y: 101, distance: 175.6
click at [689, 101] on div at bounding box center [753, 179] width 164 height 364
drag, startPoint x: 756, startPoint y: 281, endPoint x: 730, endPoint y: 114, distance: 169.0
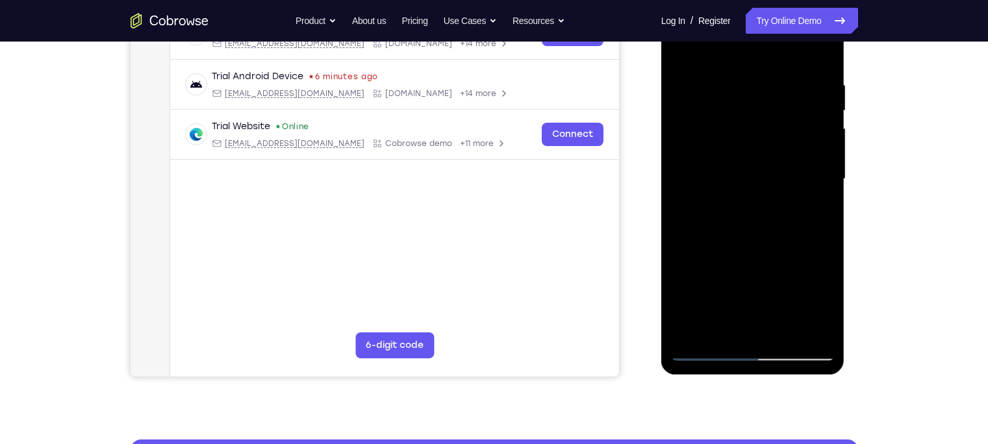
click at [730, 114] on div at bounding box center [753, 179] width 164 height 364
drag, startPoint x: 743, startPoint y: 292, endPoint x: 695, endPoint y: 101, distance: 196.8
click at [695, 101] on div at bounding box center [753, 179] width 164 height 364
drag, startPoint x: 726, startPoint y: 284, endPoint x: 710, endPoint y: -31, distance: 315.9
click at [710, 0] on html "Online web based iOS Simulators and Android Emulators. Run iPhone, iPad, Mobile…" at bounding box center [753, 183] width 185 height 390
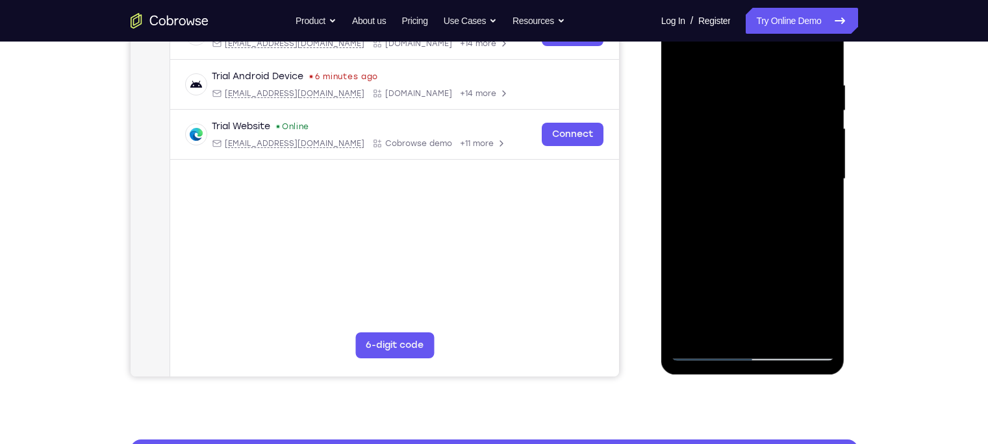
drag, startPoint x: 736, startPoint y: 168, endPoint x: 713, endPoint y: 12, distance: 156.9
click at [713, 12] on div at bounding box center [753, 179] width 164 height 364
drag, startPoint x: 730, startPoint y: 229, endPoint x: 711, endPoint y: 25, distance: 205.4
click at [711, 25] on div at bounding box center [753, 179] width 164 height 364
drag, startPoint x: 738, startPoint y: 208, endPoint x: 700, endPoint y: -38, distance: 248.9
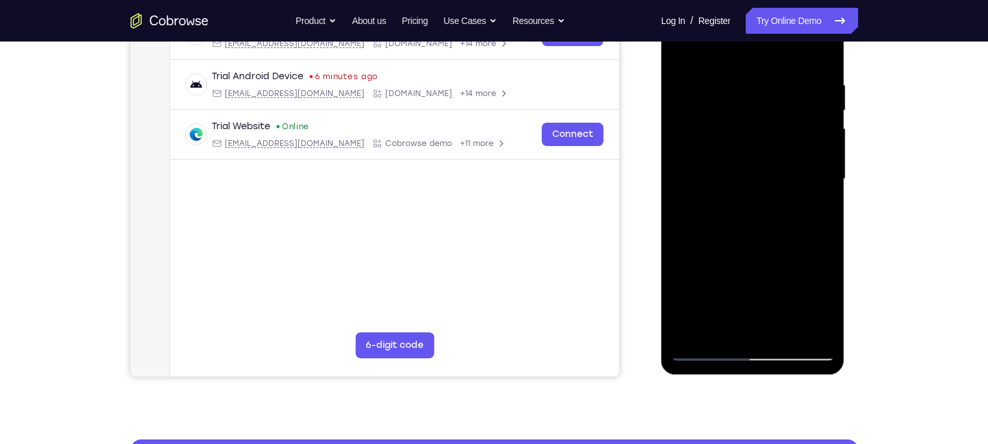
click at [700, 0] on html "Online web based iOS Simulators and Android Emulators. Run iPhone, iPad, Mobile…" at bounding box center [753, 183] width 185 height 390
drag, startPoint x: 736, startPoint y: 282, endPoint x: 712, endPoint y: 36, distance: 247.3
click at [712, 36] on div at bounding box center [753, 179] width 164 height 364
drag, startPoint x: 723, startPoint y: 263, endPoint x: 701, endPoint y: 33, distance: 230.8
click at [701, 33] on div at bounding box center [753, 179] width 164 height 364
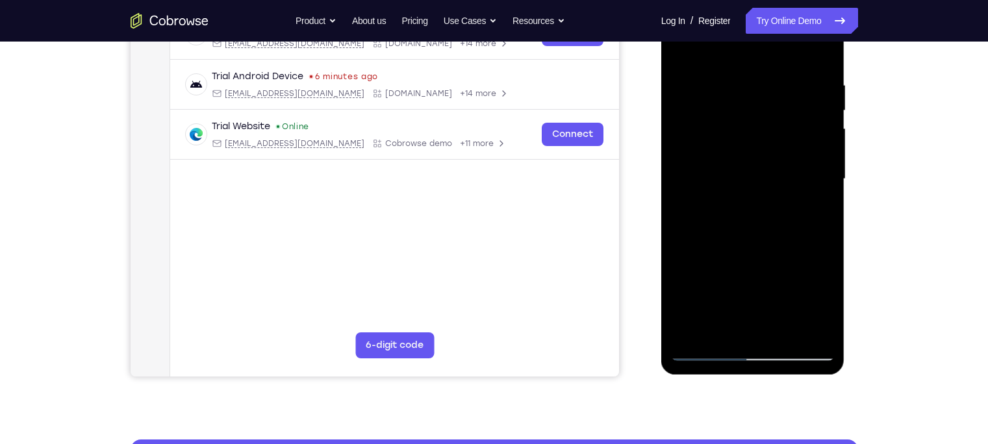
drag, startPoint x: 731, startPoint y: 256, endPoint x: 706, endPoint y: 12, distance: 245.4
click at [706, 12] on div at bounding box center [753, 179] width 164 height 364
drag, startPoint x: 739, startPoint y: 271, endPoint x: 691, endPoint y: -23, distance: 298.0
click at [691, 0] on html "Online web based iOS Simulators and Android Emulators. Run iPhone, iPad, Mobile…" at bounding box center [753, 183] width 185 height 390
drag, startPoint x: 730, startPoint y: 286, endPoint x: 724, endPoint y: 184, distance: 101.5
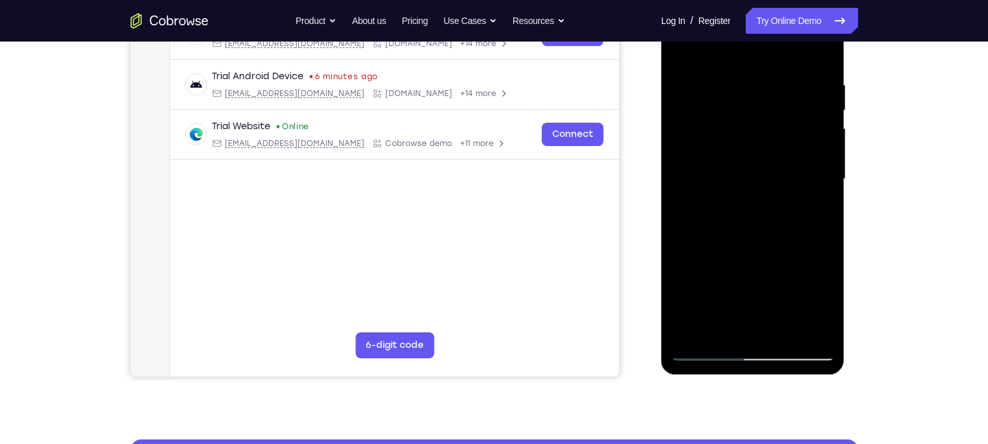
click at [724, 184] on div at bounding box center [753, 179] width 164 height 364
click at [762, 227] on div at bounding box center [753, 179] width 164 height 364
click at [704, 347] on div at bounding box center [753, 179] width 164 height 364
drag, startPoint x: 720, startPoint y: 260, endPoint x: 705, endPoint y: 86, distance: 174.6
click at [705, 86] on div at bounding box center [753, 179] width 164 height 364
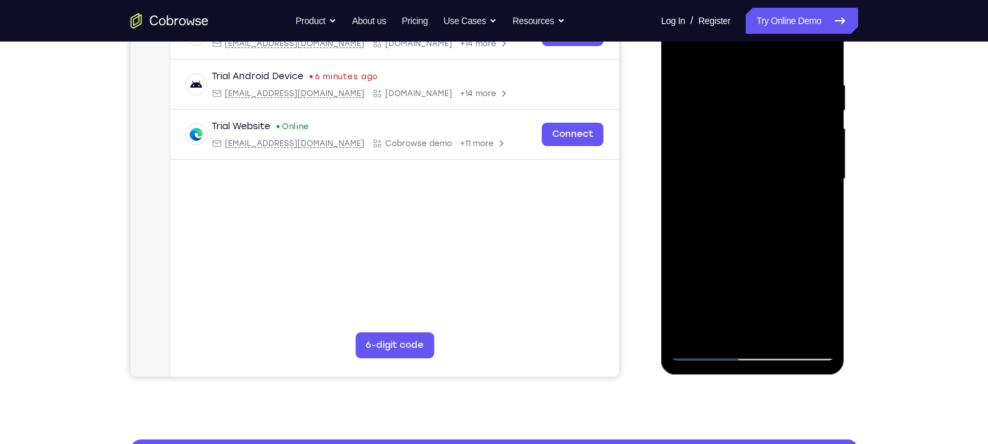
drag, startPoint x: 739, startPoint y: 276, endPoint x: 736, endPoint y: 69, distance: 206.5
click at [736, 69] on div at bounding box center [753, 179] width 164 height 364
drag, startPoint x: 728, startPoint y: 249, endPoint x: 706, endPoint y: 23, distance: 227.6
click at [706, 23] on div at bounding box center [753, 179] width 164 height 364
drag, startPoint x: 738, startPoint y: 259, endPoint x: 706, endPoint y: 49, distance: 212.7
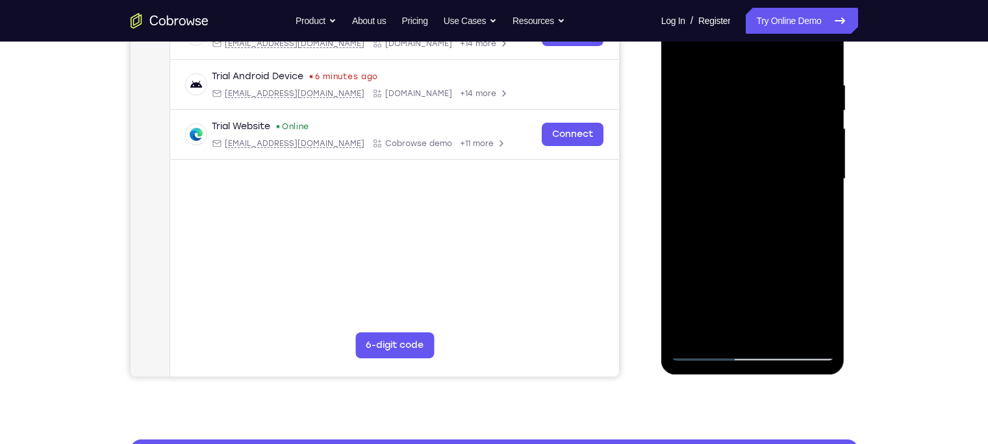
click at [706, 49] on div at bounding box center [753, 179] width 164 height 364
drag, startPoint x: 727, startPoint y: 102, endPoint x: 741, endPoint y: 303, distance: 201.1
click at [741, 303] on div at bounding box center [753, 179] width 164 height 364
drag, startPoint x: 750, startPoint y: 101, endPoint x: 751, endPoint y: 300, distance: 198.7
click at [751, 300] on div at bounding box center [753, 179] width 164 height 364
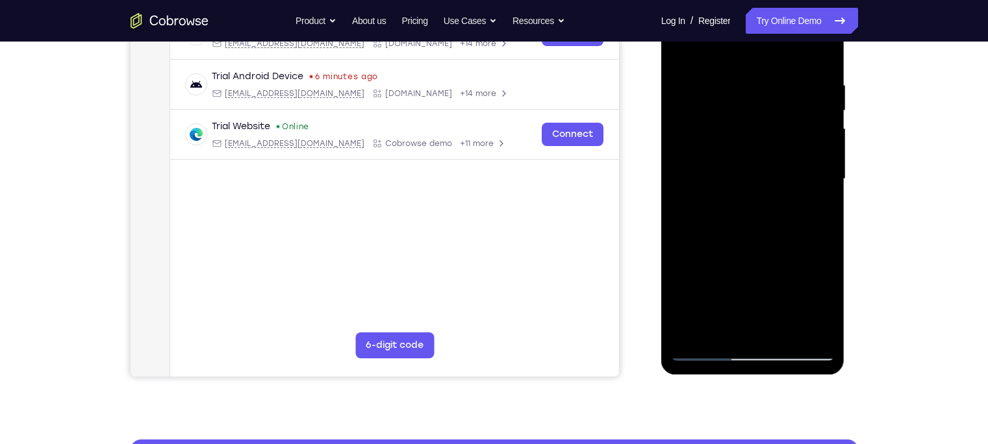
click at [761, 85] on div at bounding box center [753, 179] width 164 height 364
click at [703, 347] on div at bounding box center [753, 179] width 164 height 364
click at [758, 88] on div at bounding box center [753, 179] width 164 height 364
click at [706, 347] on div at bounding box center [753, 179] width 164 height 364
drag, startPoint x: 730, startPoint y: 262, endPoint x: 702, endPoint y: -6, distance: 270.2
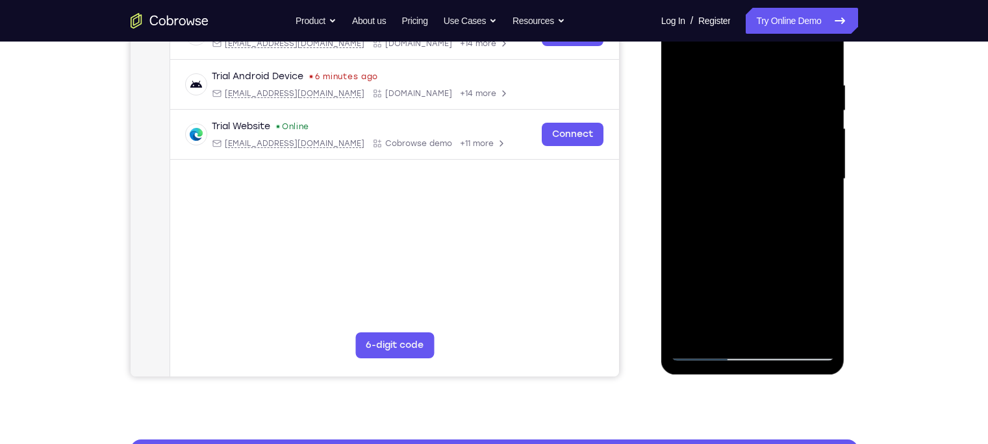
click at [702, 0] on div at bounding box center [753, 181] width 184 height 387
drag, startPoint x: 752, startPoint y: 237, endPoint x: 717, endPoint y: -6, distance: 245.9
click at [717, 0] on div at bounding box center [753, 181] width 184 height 387
drag, startPoint x: 743, startPoint y: 207, endPoint x: 732, endPoint y: 1, distance: 206.8
click at [732, 1] on div at bounding box center [753, 179] width 164 height 364
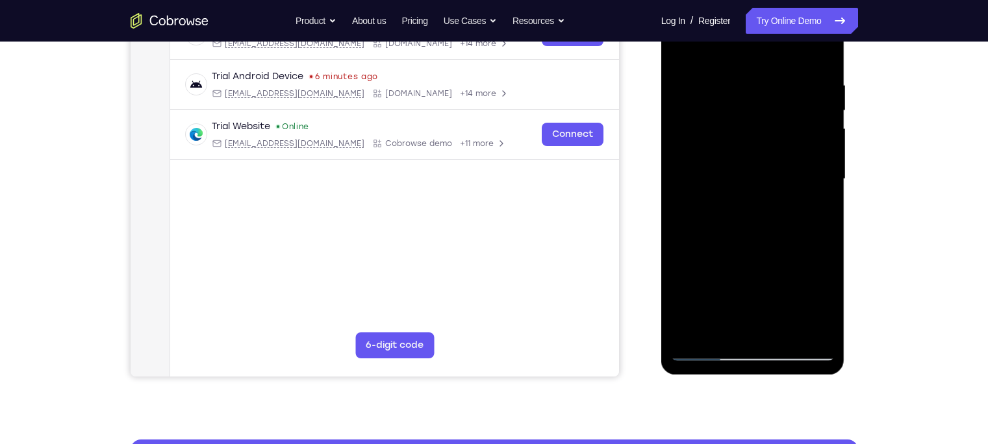
click at [708, 249] on div at bounding box center [753, 179] width 164 height 364
click at [721, 238] on div at bounding box center [753, 179] width 164 height 364
click at [702, 251] on div at bounding box center [753, 179] width 164 height 364
click at [730, 238] on div at bounding box center [753, 179] width 164 height 364
click at [705, 253] on div at bounding box center [753, 179] width 164 height 364
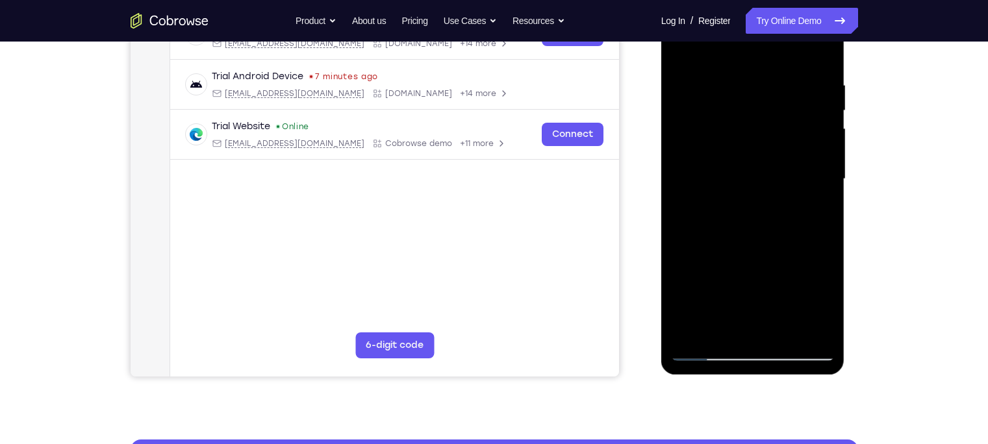
click at [705, 253] on div at bounding box center [753, 179] width 164 height 364
click at [738, 238] on div at bounding box center [753, 179] width 164 height 364
click at [755, 238] on div at bounding box center [753, 179] width 164 height 364
click at [769, 239] on div at bounding box center [753, 179] width 164 height 364
click at [707, 347] on div at bounding box center [753, 179] width 164 height 364
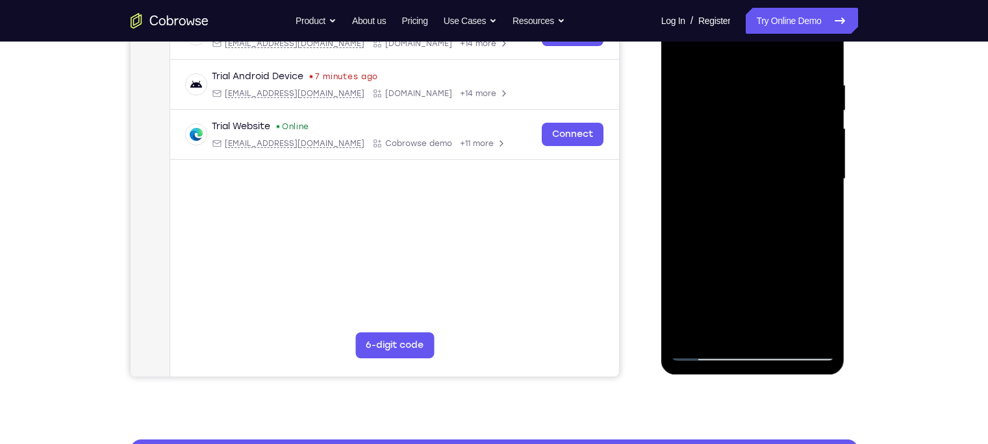
click at [704, 253] on div at bounding box center [753, 179] width 164 height 364
click at [763, 240] on div at bounding box center [753, 179] width 164 height 364
click at [771, 239] on div at bounding box center [753, 179] width 164 height 364
click at [706, 347] on div at bounding box center [753, 179] width 164 height 364
click at [702, 249] on div at bounding box center [753, 179] width 164 height 364
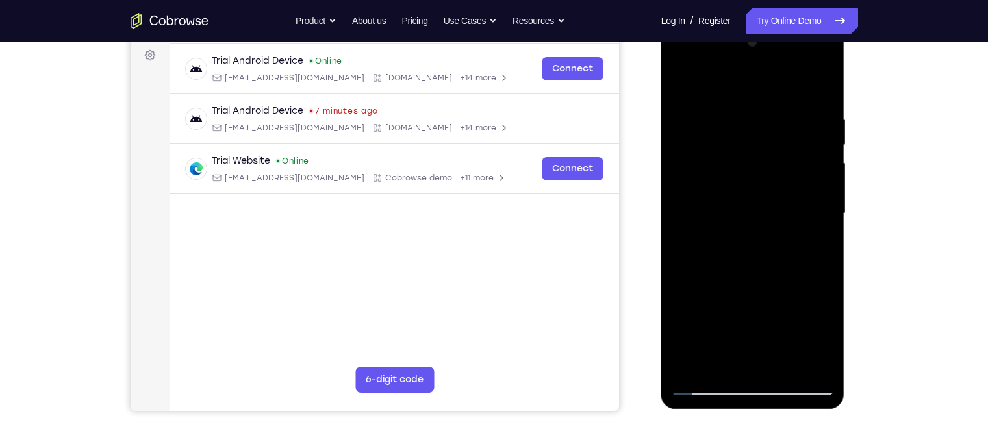
scroll to position [192, 0]
click at [779, 273] on div at bounding box center [753, 214] width 164 height 364
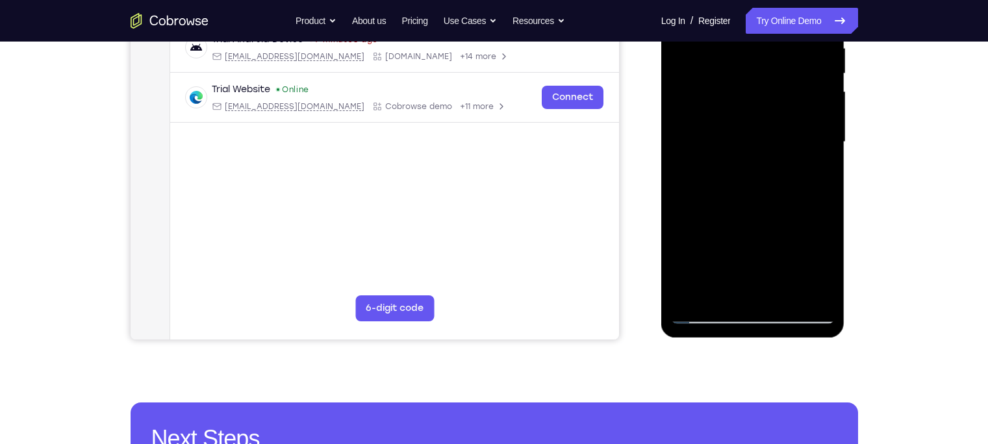
scroll to position [265, 0]
click at [708, 307] on div at bounding box center [753, 142] width 164 height 364
click at [708, 312] on div at bounding box center [753, 142] width 164 height 364
click at [701, 212] on div at bounding box center [753, 142] width 164 height 364
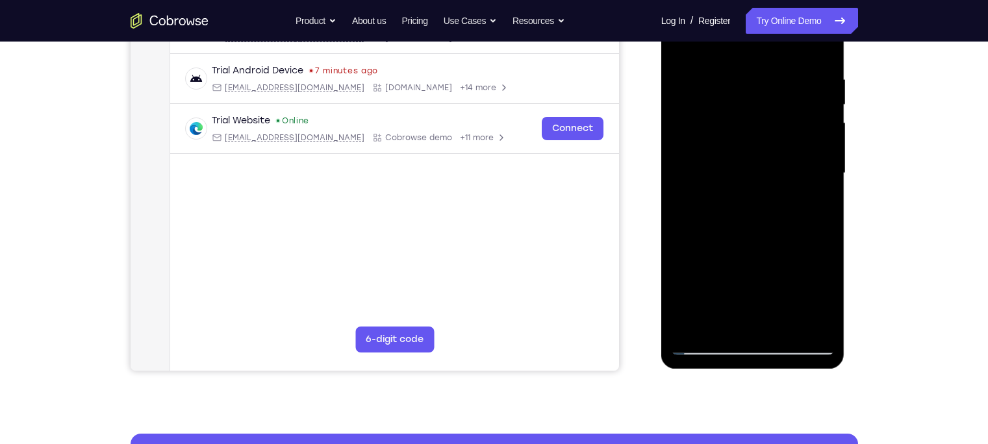
scroll to position [245, 0]
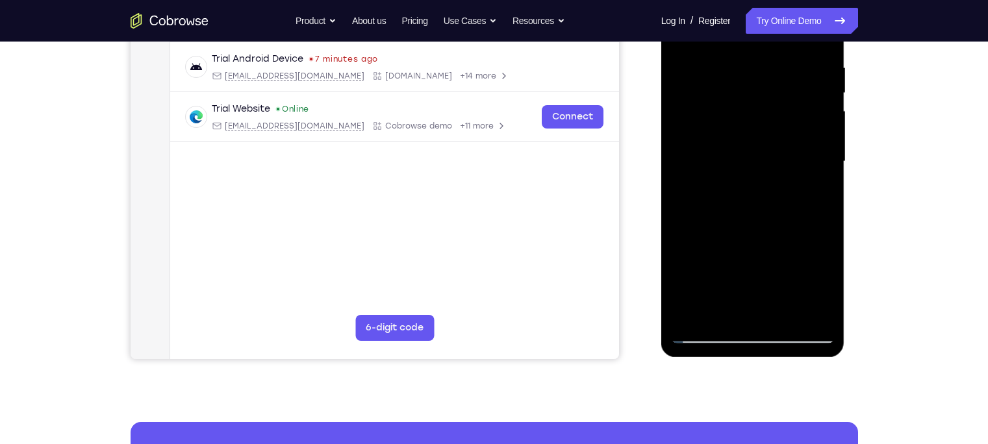
click at [704, 232] on div at bounding box center [753, 162] width 164 height 364
click at [778, 221] on div at bounding box center [753, 162] width 164 height 364
click at [702, 234] on div at bounding box center [753, 162] width 164 height 364
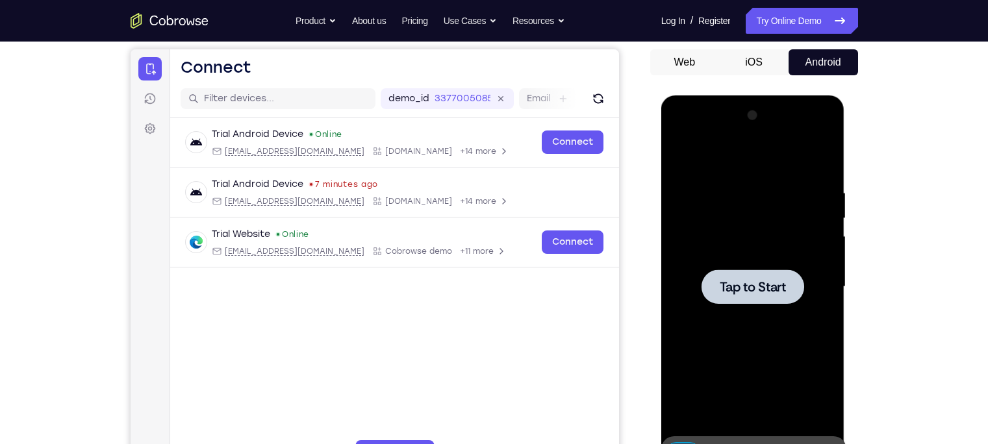
scroll to position [118, 0]
